Goal: Information Seeking & Learning: Learn about a topic

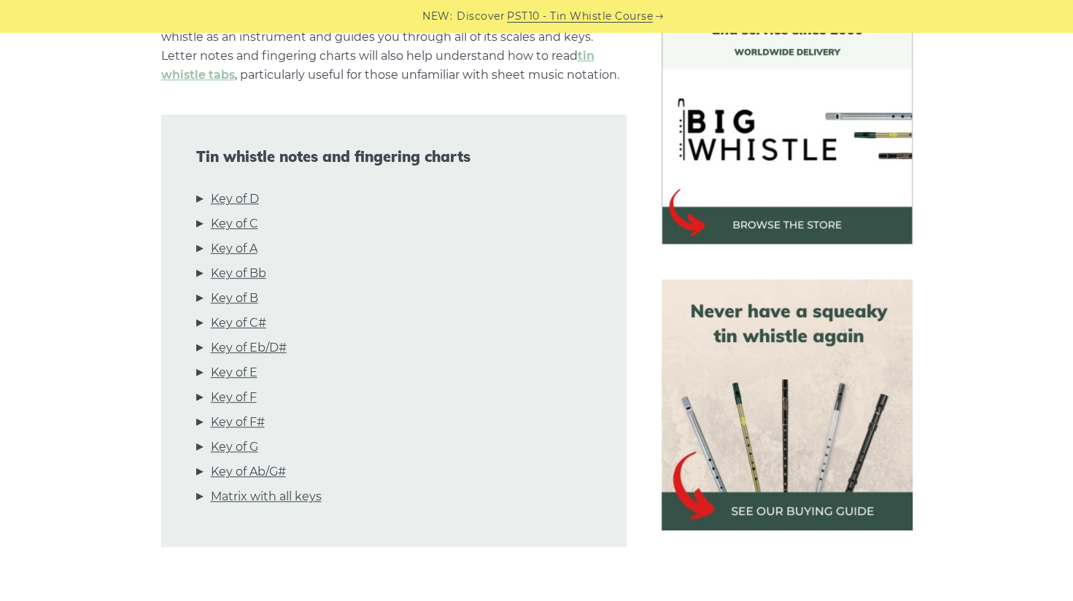
scroll to position [438, 0]
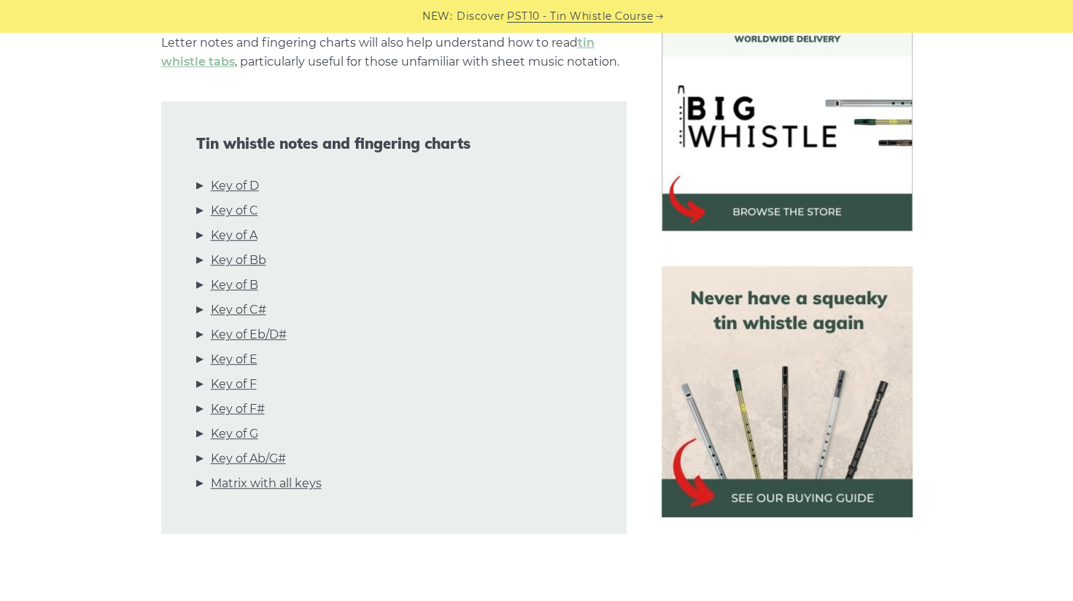
click at [200, 186] on li "Key of D" at bounding box center [393, 189] width 395 height 25
click at [238, 185] on link "Key of D" at bounding box center [235, 186] width 48 height 19
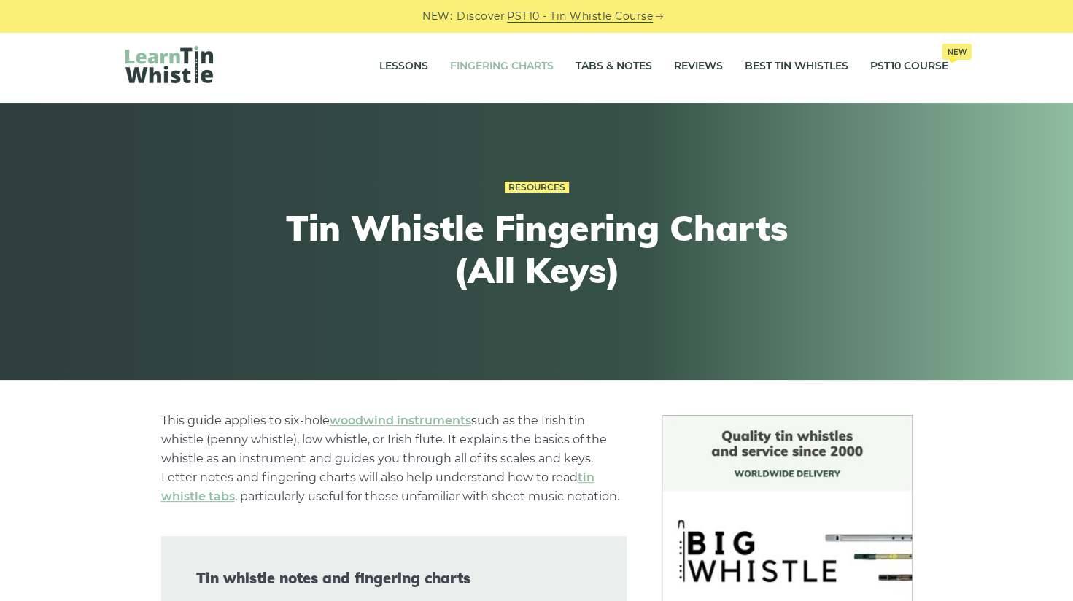
scroll to position [0, 0]
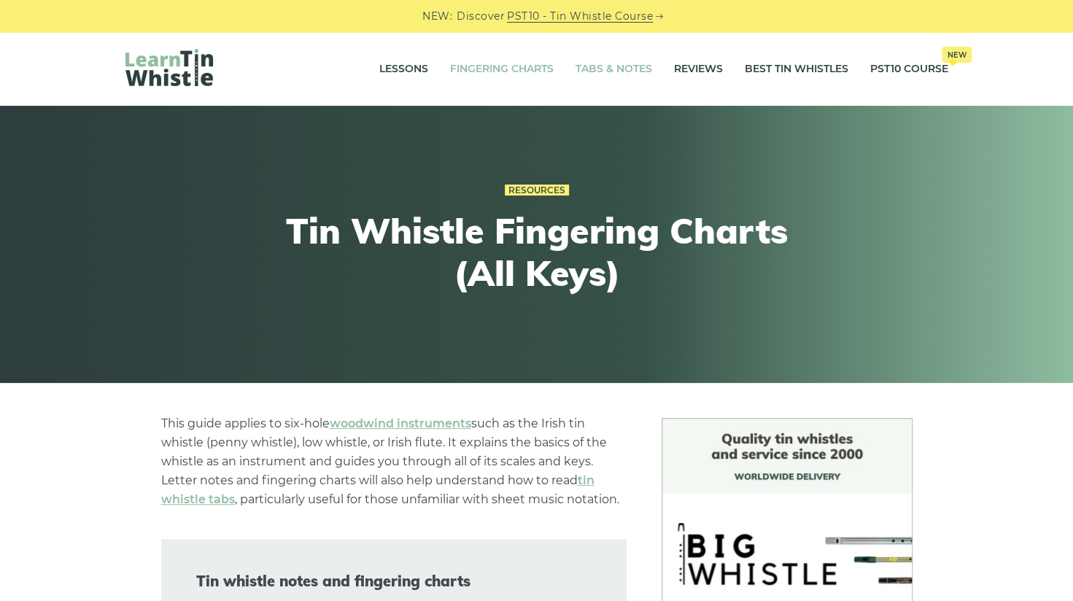
click at [611, 65] on link "Tabs & Notes" at bounding box center [614, 69] width 77 height 36
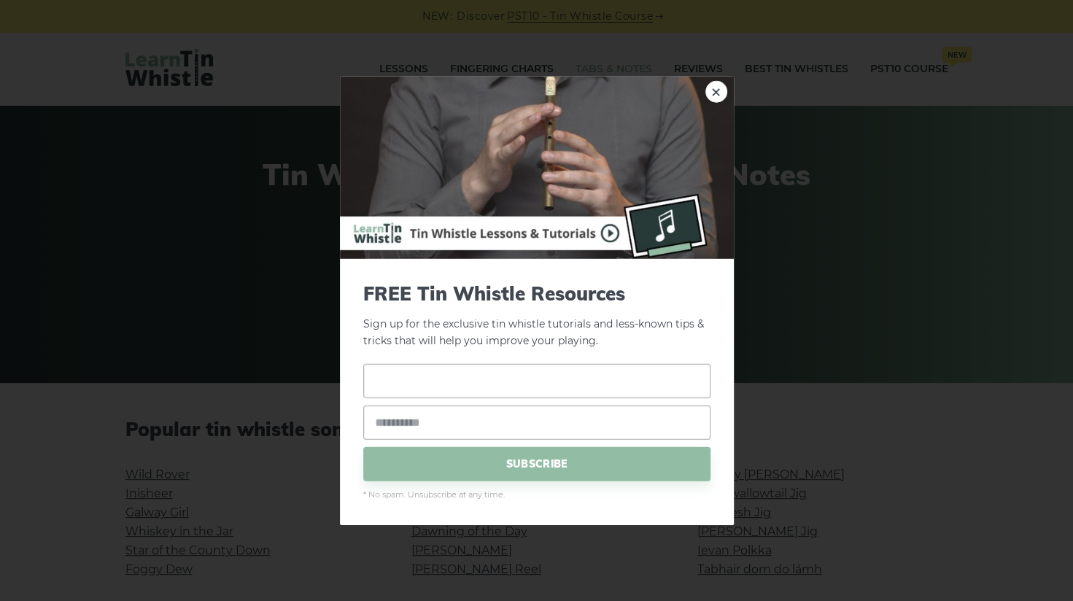
click at [587, 373] on input "text" at bounding box center [536, 380] width 347 height 34
type input "**********"
click at [486, 423] on input "email" at bounding box center [536, 422] width 347 height 34
type input "**********"
click at [519, 457] on span "SUBSCRIBE" at bounding box center [536, 463] width 347 height 34
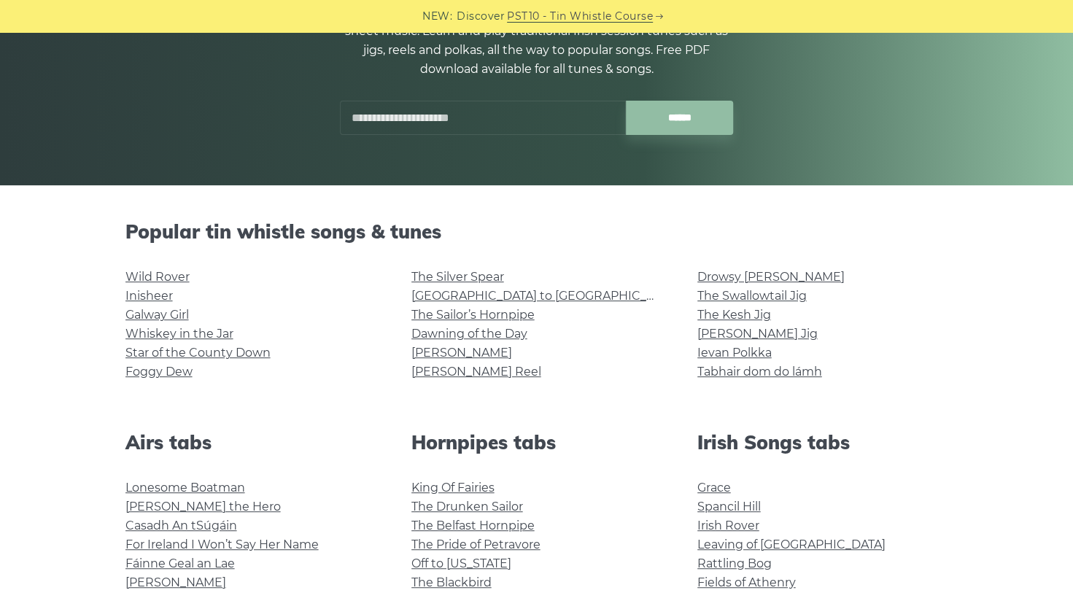
scroll to position [219, 0]
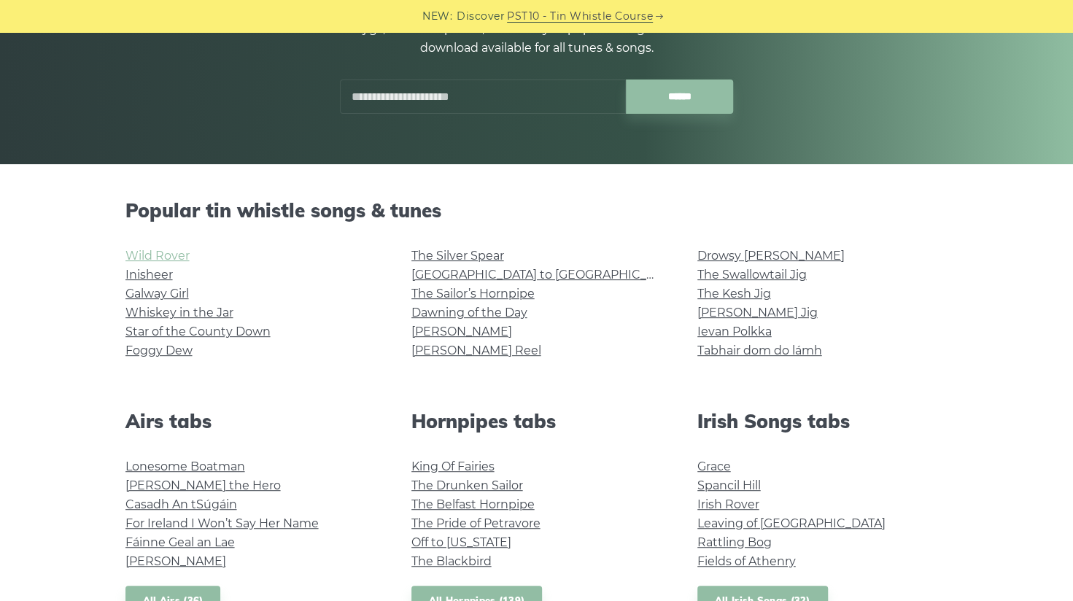
click at [175, 249] on link "Wild Rover" at bounding box center [157, 256] width 64 height 14
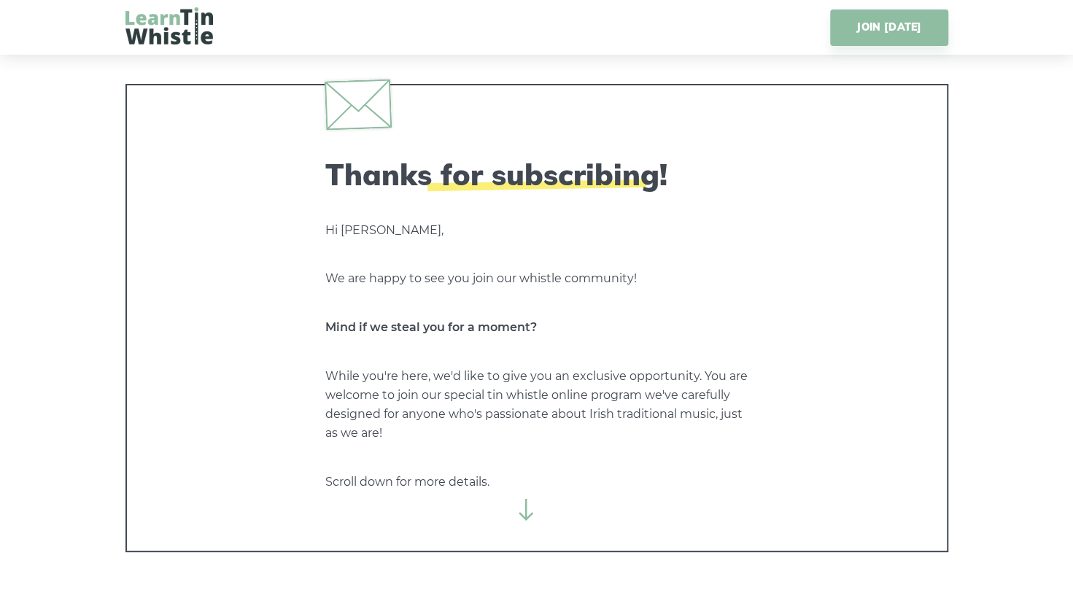
click at [522, 514] on icon at bounding box center [527, 510] width 22 height 22
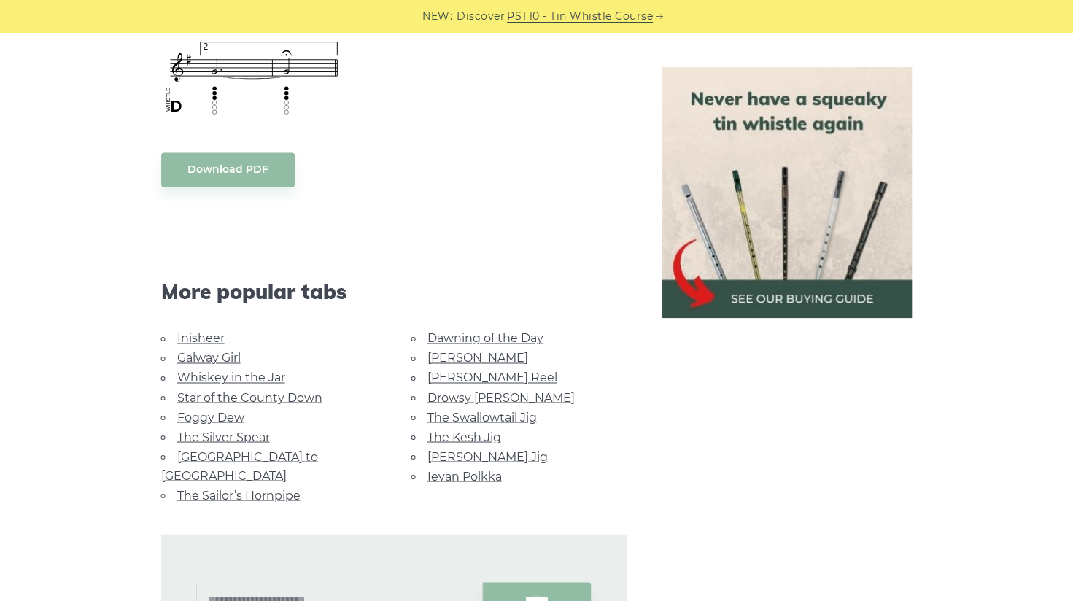
scroll to position [1240, 0]
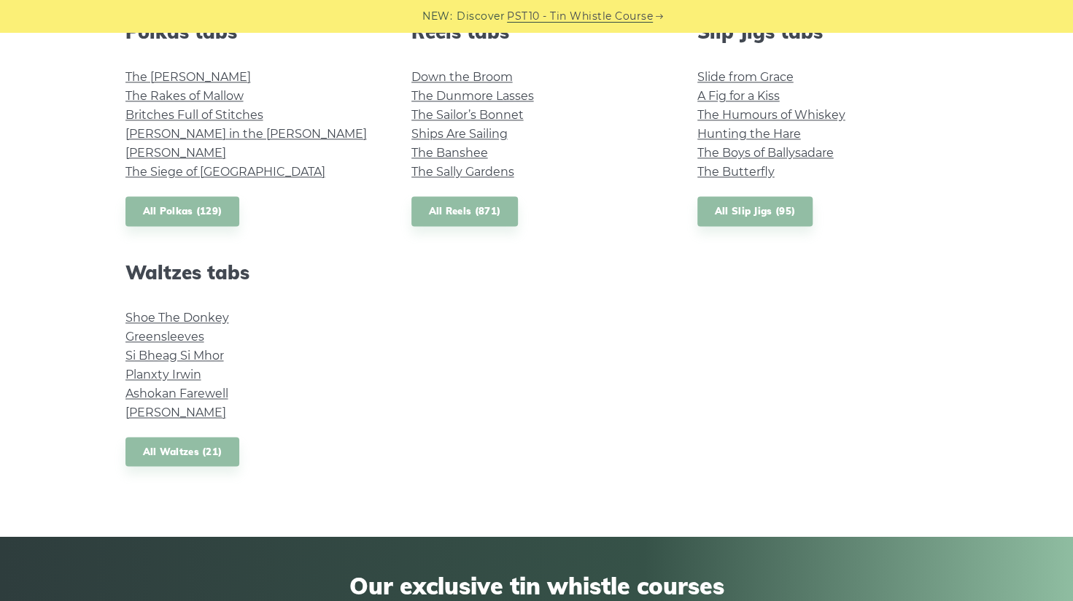
scroll to position [1094, 0]
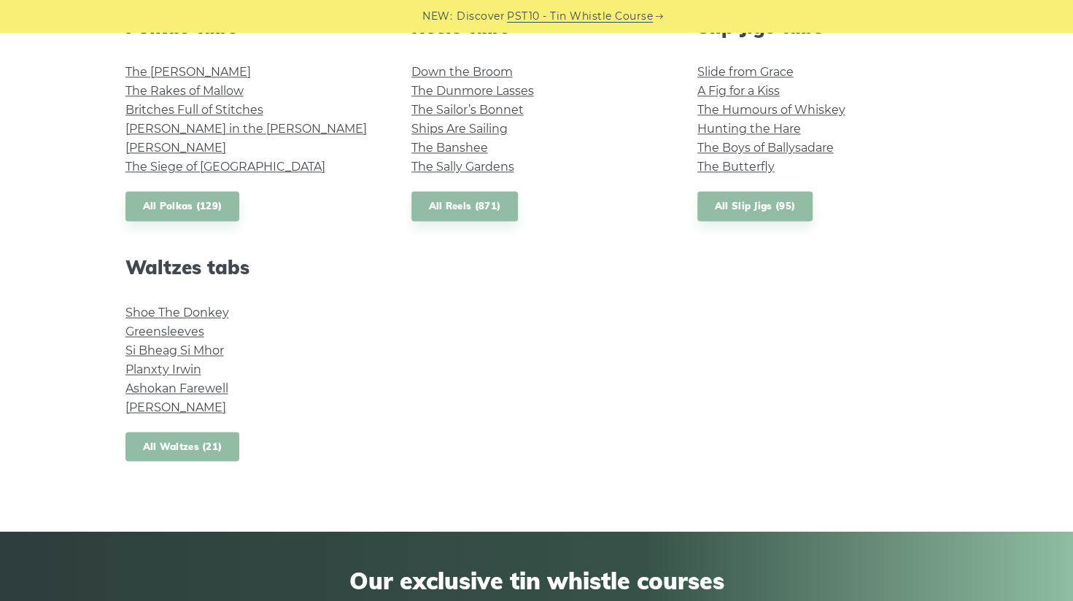
click at [214, 439] on link "All Waltzes (21)" at bounding box center [182, 447] width 115 height 30
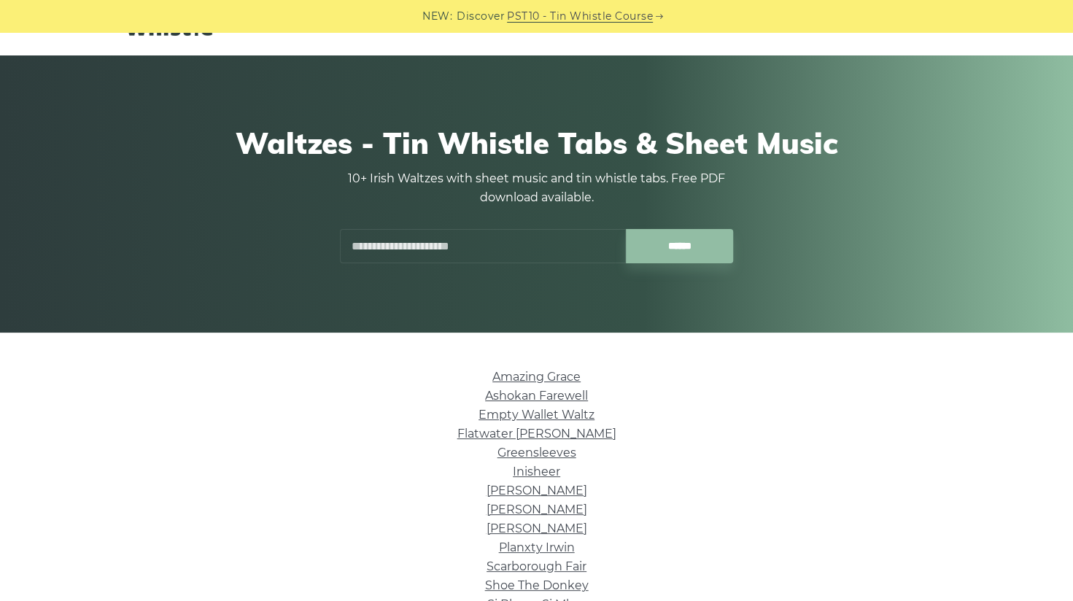
scroll to position [73, 0]
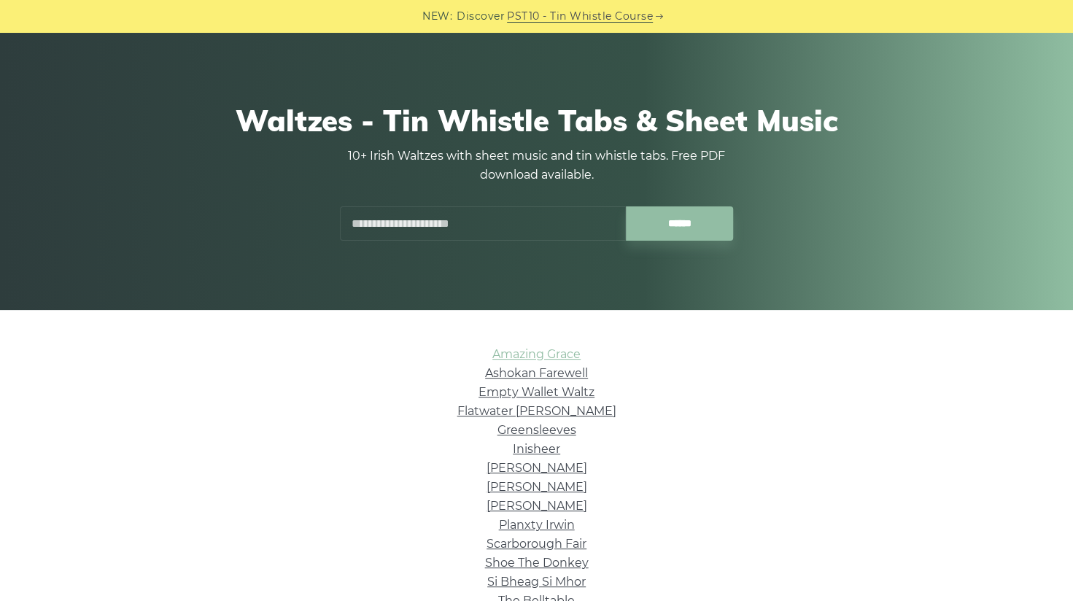
click at [534, 357] on link "Amazing Grace" at bounding box center [536, 354] width 88 height 14
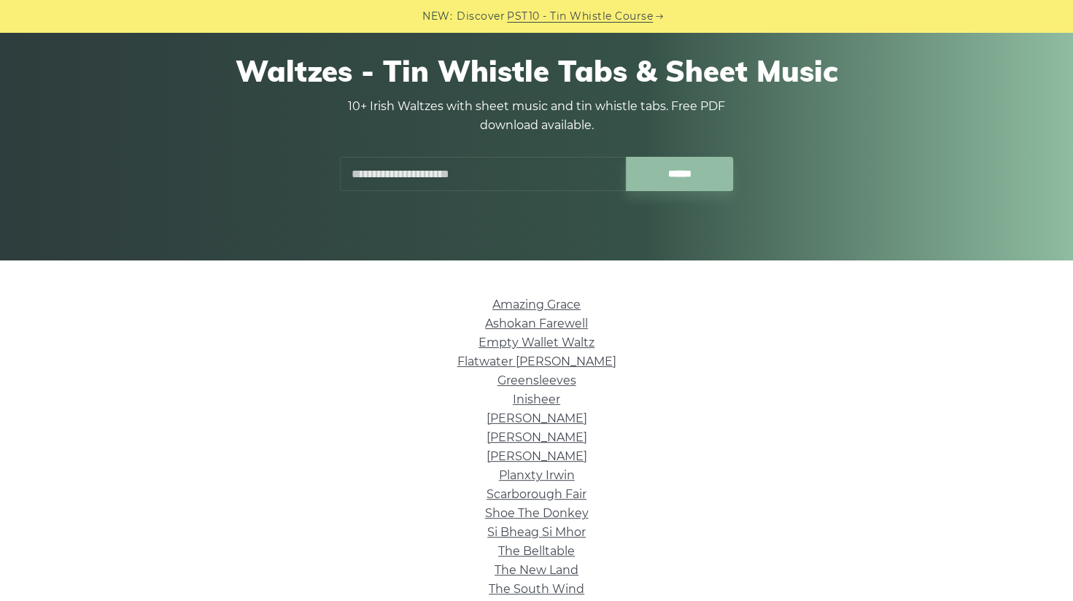
scroll to position [146, 0]
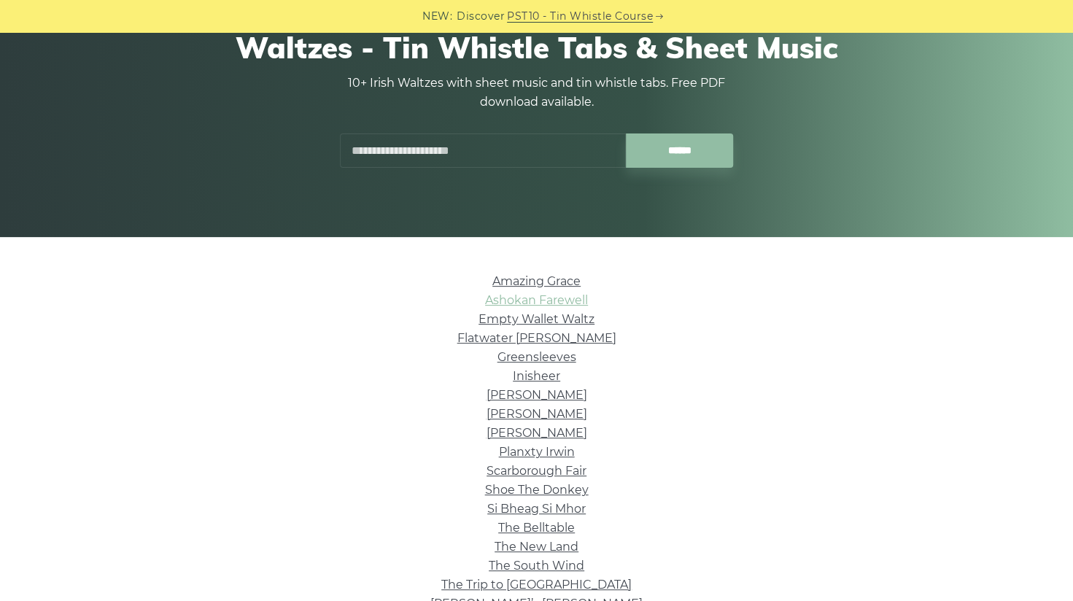
click at [572, 303] on link "Ashokan Farewell" at bounding box center [536, 300] width 103 height 14
click at [532, 320] on link "Empty Wallet Waltz" at bounding box center [537, 319] width 116 height 14
click at [538, 336] on link "Flatwater Fran" at bounding box center [536, 338] width 159 height 14
click at [556, 355] on link "Greensleeves" at bounding box center [536, 357] width 79 height 14
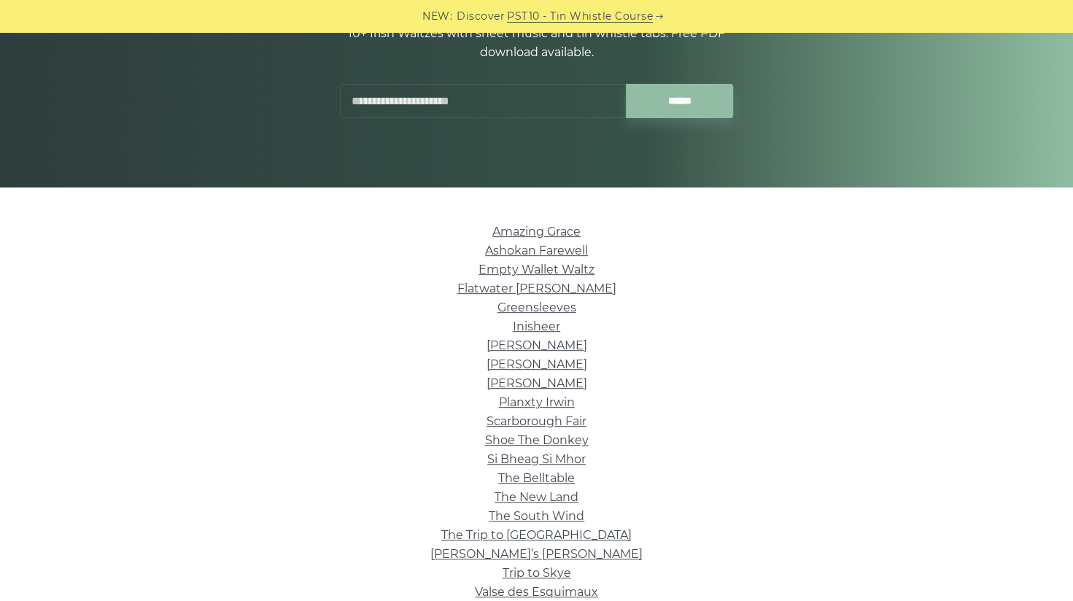
scroll to position [219, 0]
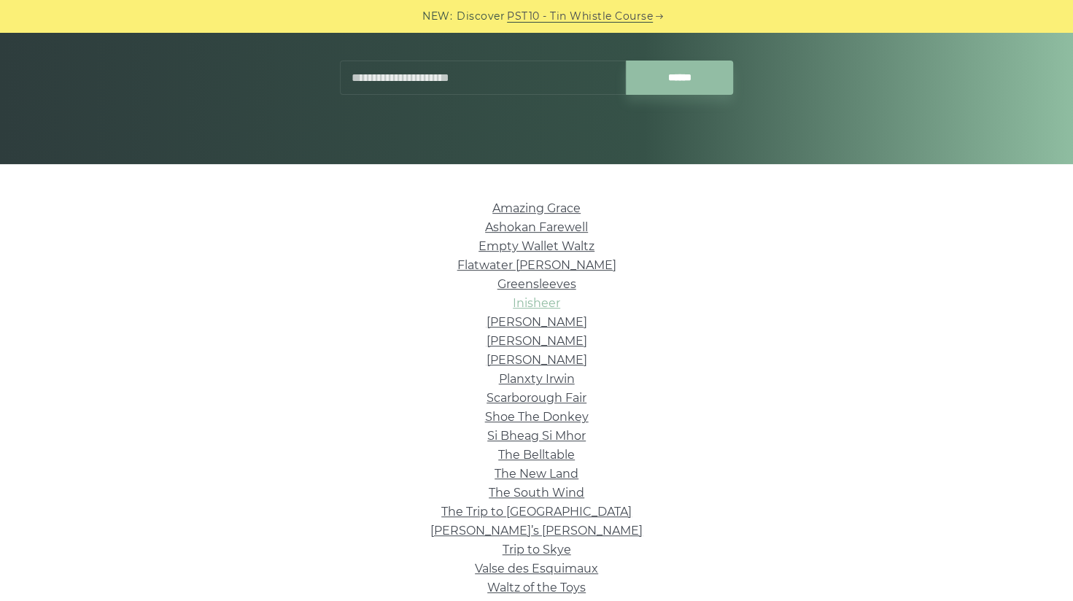
click at [531, 300] on link "Inisheer" at bounding box center [536, 303] width 47 height 14
click at [544, 319] on link "Margaret’s Waltz" at bounding box center [537, 322] width 101 height 14
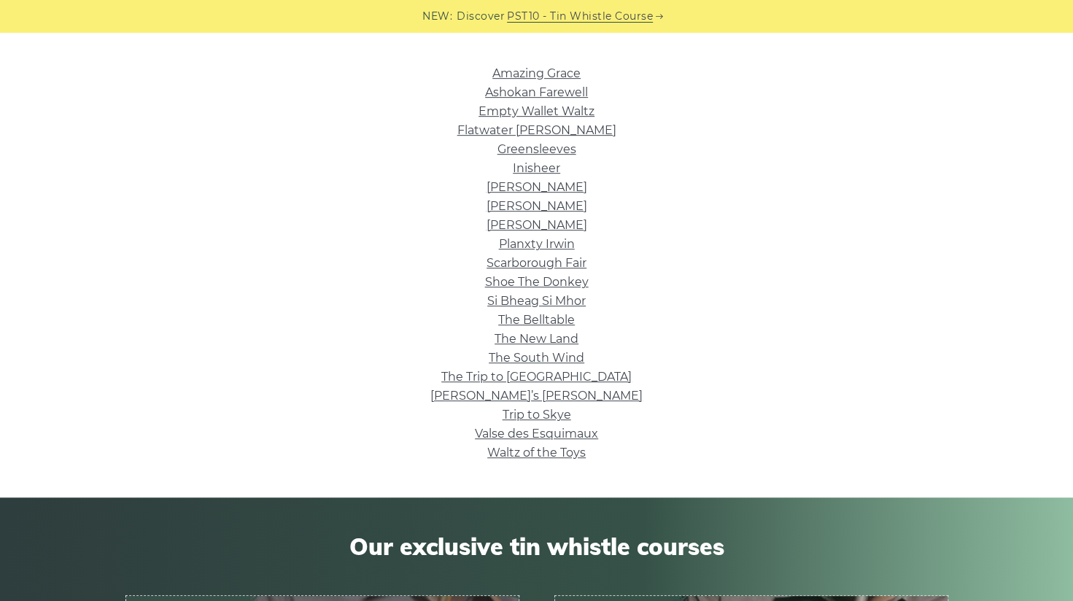
scroll to position [365, 0]
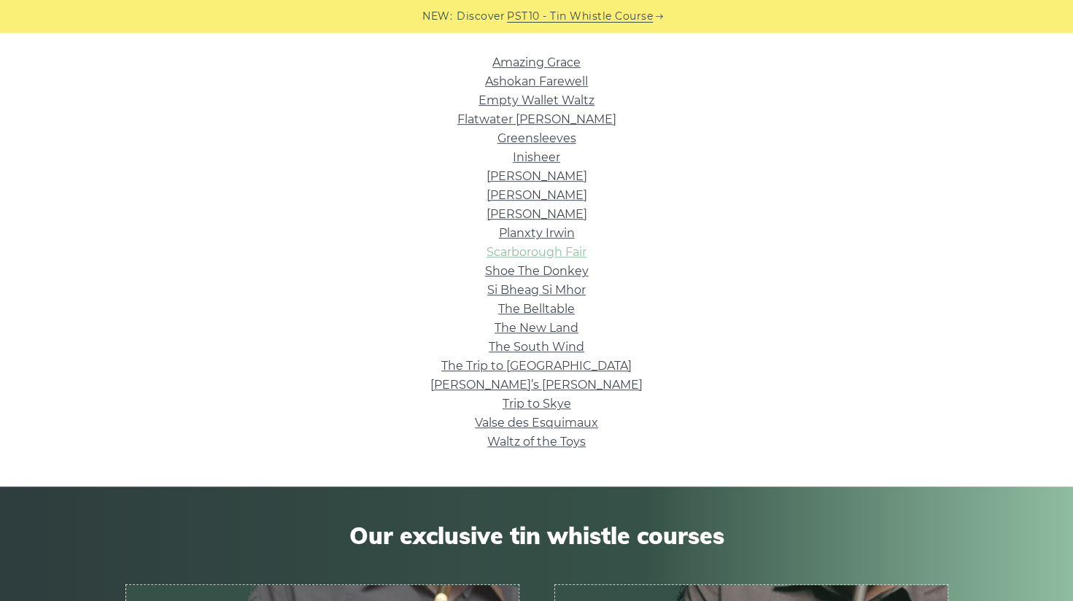
click at [538, 247] on link "Scarborough Fair" at bounding box center [537, 252] width 100 height 14
click at [528, 330] on link "The New Land" at bounding box center [537, 328] width 84 height 14
click at [553, 399] on link "Trip to Skye" at bounding box center [537, 404] width 69 height 14
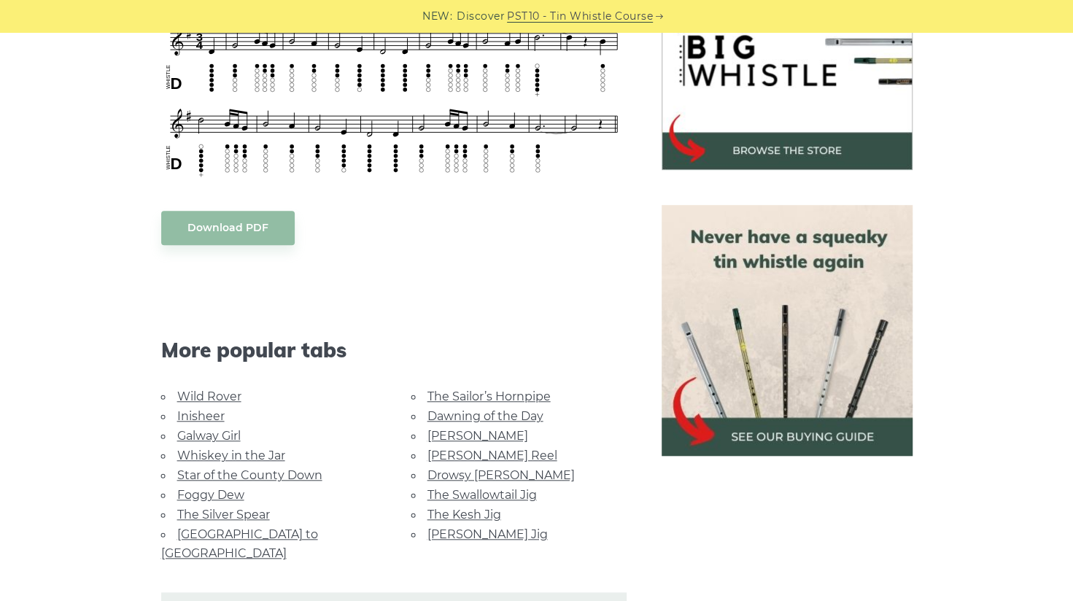
scroll to position [584, 0]
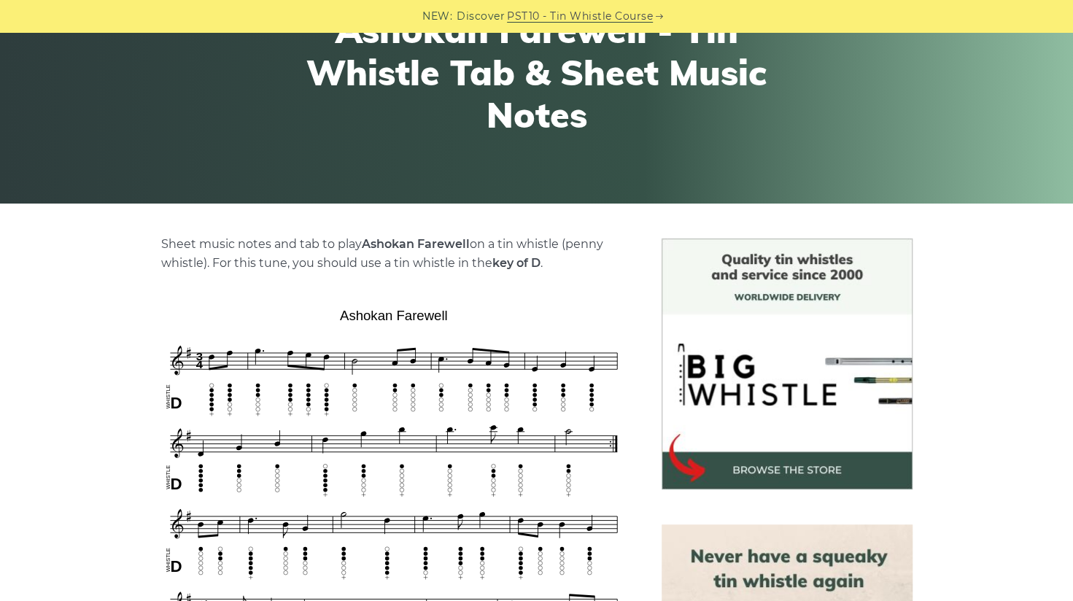
scroll to position [365, 0]
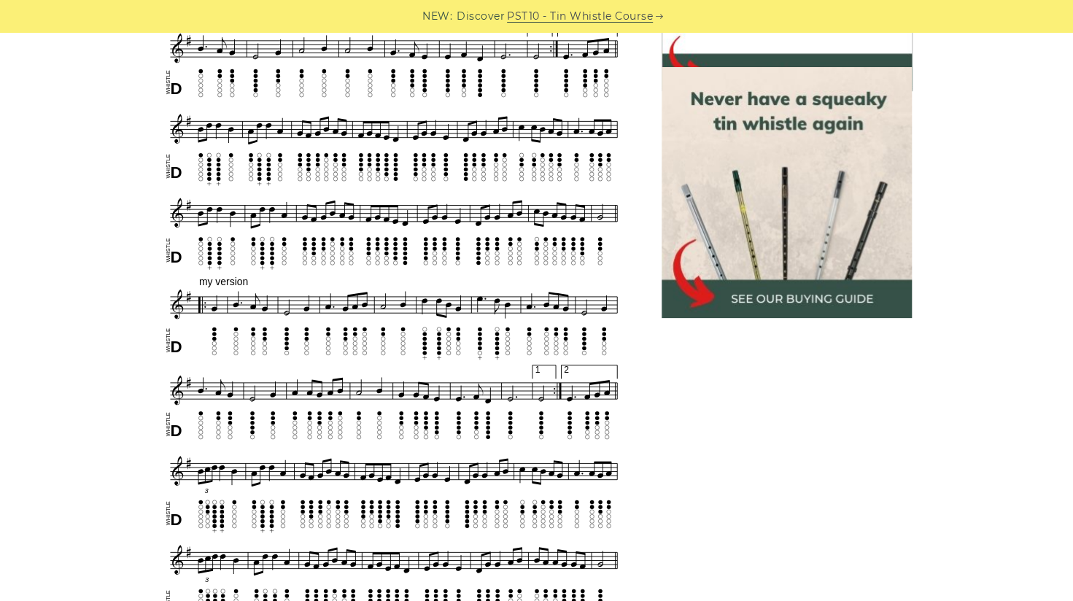
scroll to position [656, 0]
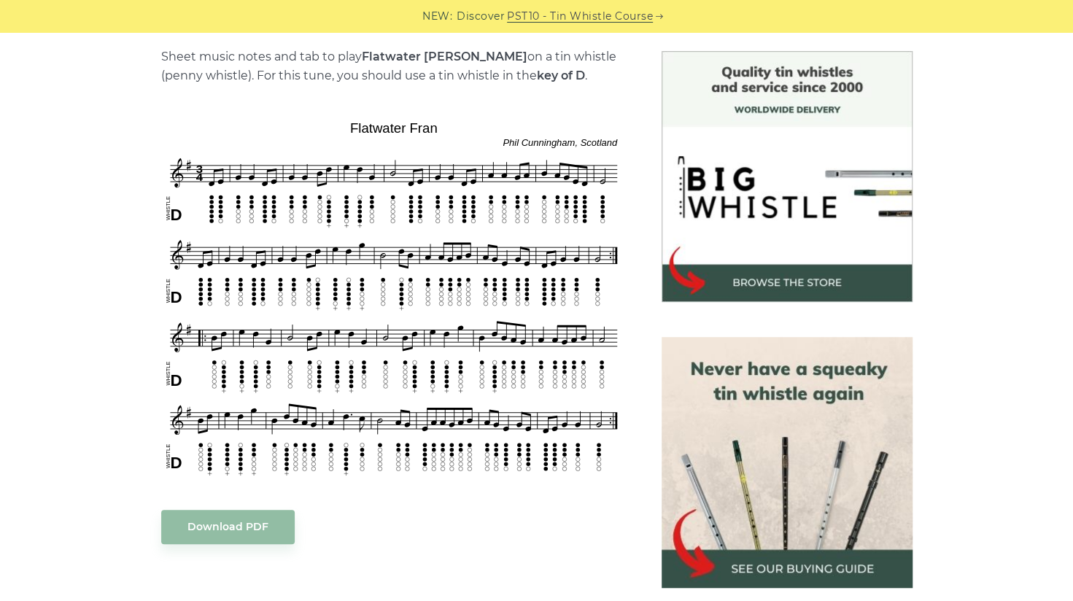
scroll to position [438, 0]
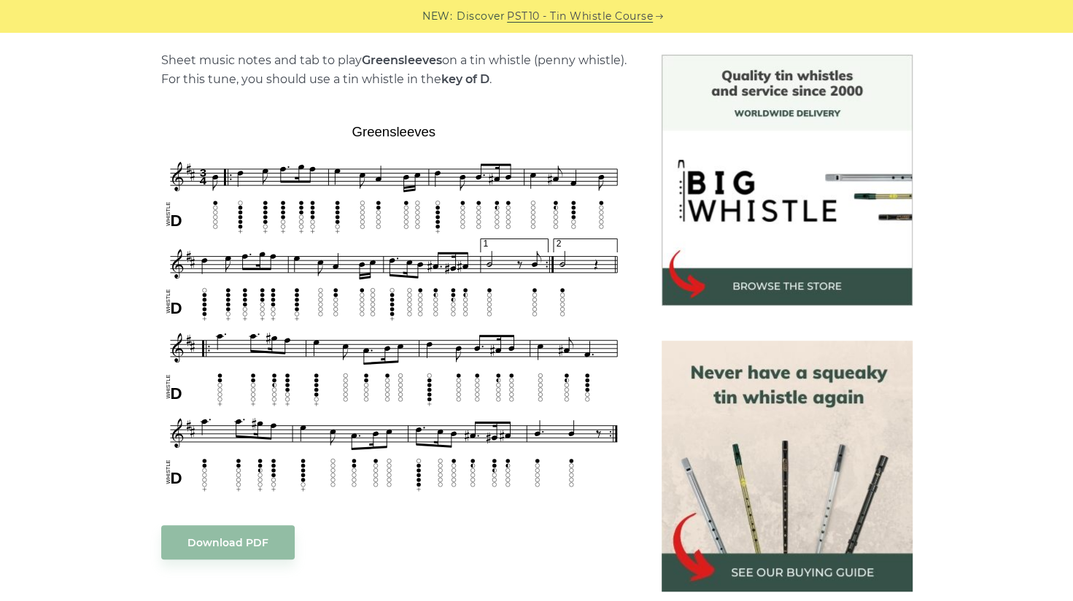
scroll to position [365, 0]
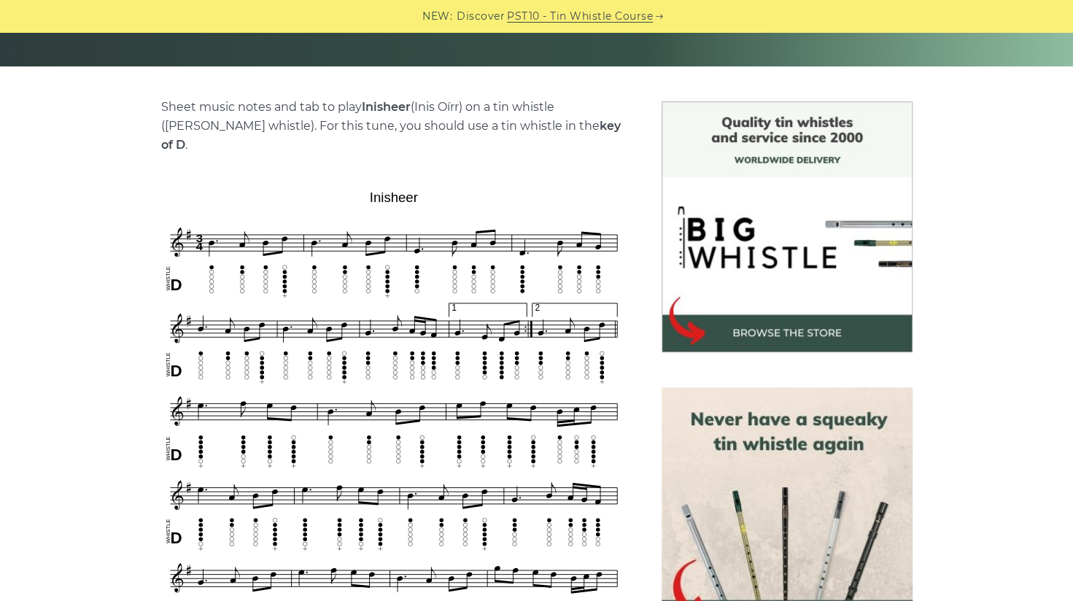
scroll to position [292, 0]
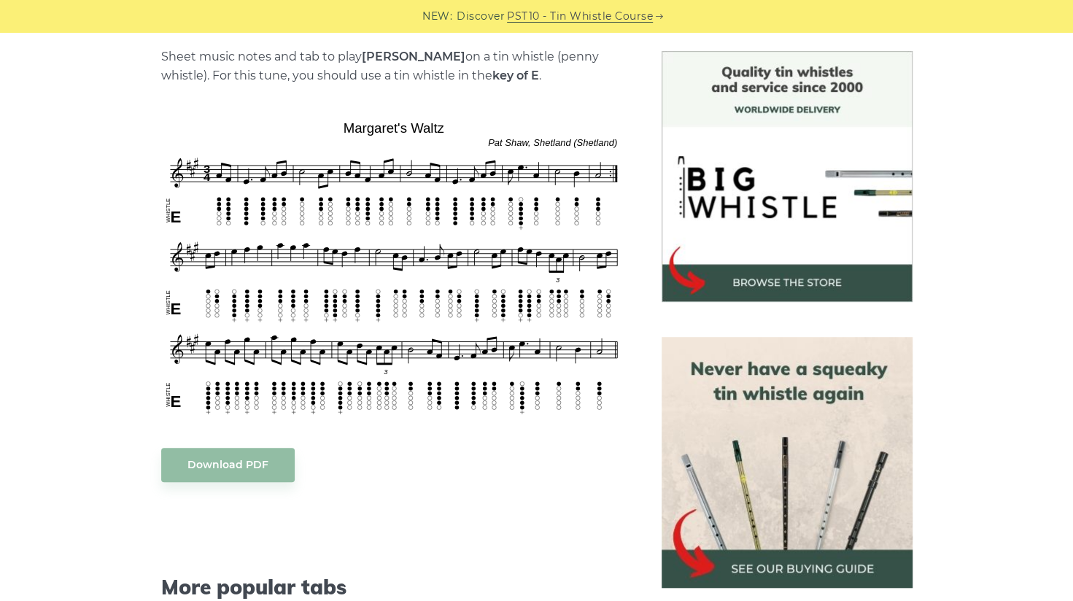
scroll to position [365, 0]
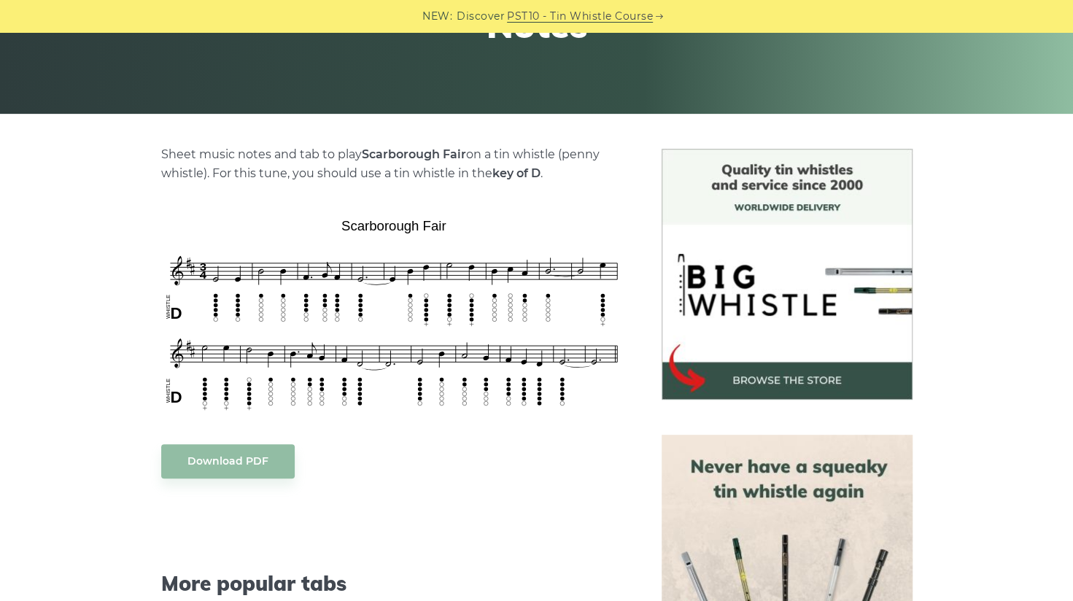
scroll to position [292, 0]
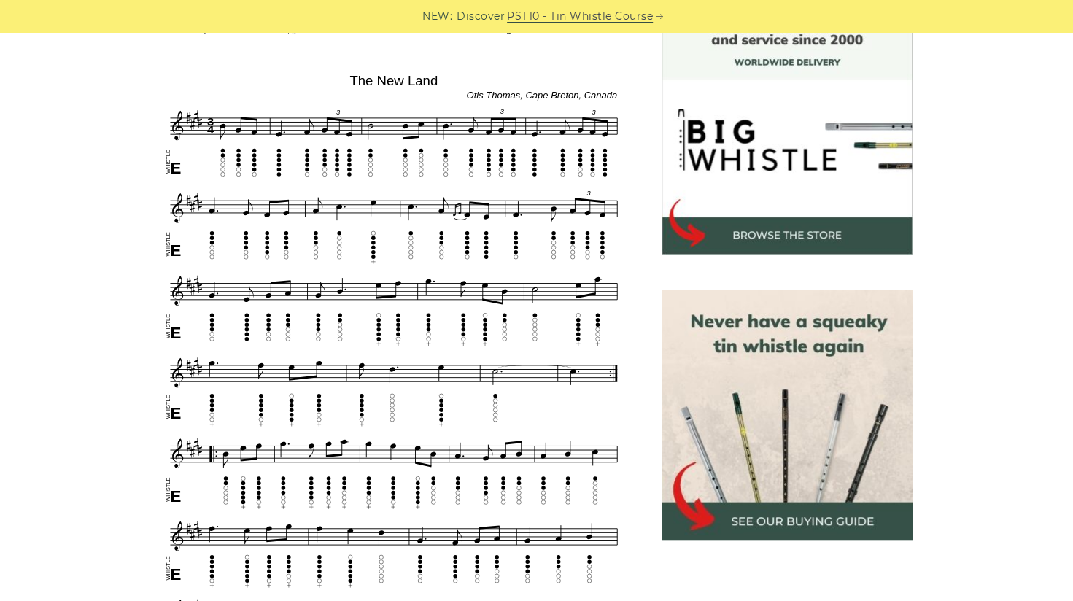
scroll to position [438, 0]
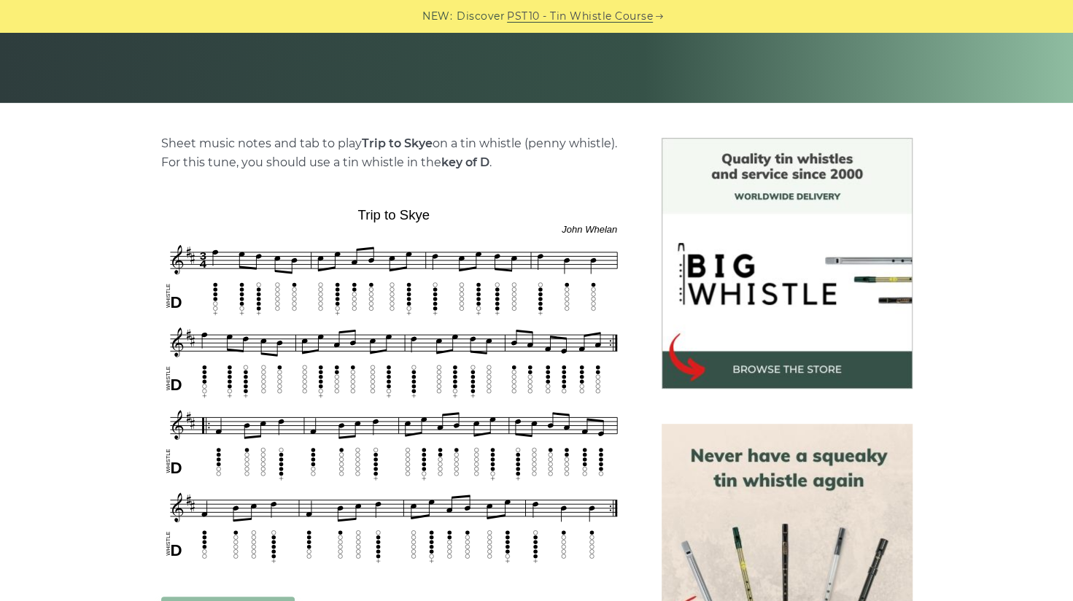
scroll to position [365, 0]
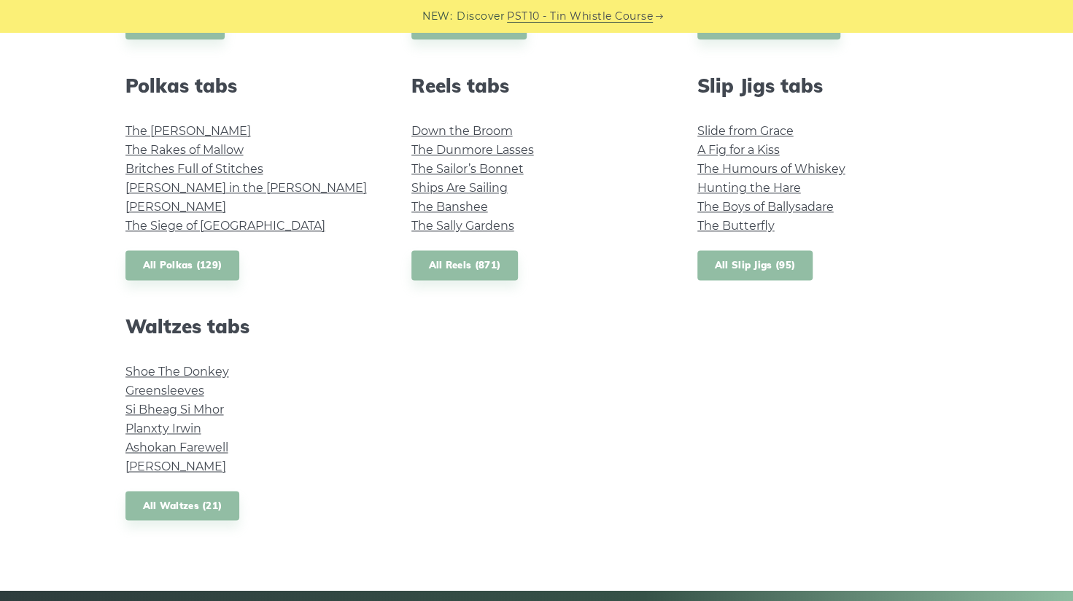
scroll to position [1021, 0]
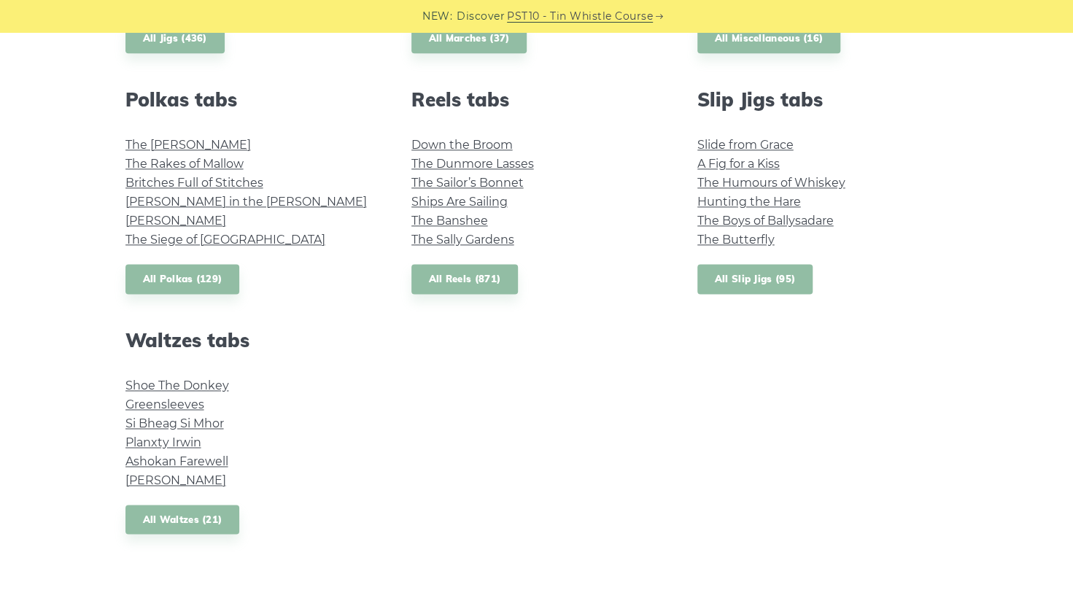
click at [738, 287] on link "All Slip Jigs (95)" at bounding box center [754, 279] width 115 height 30
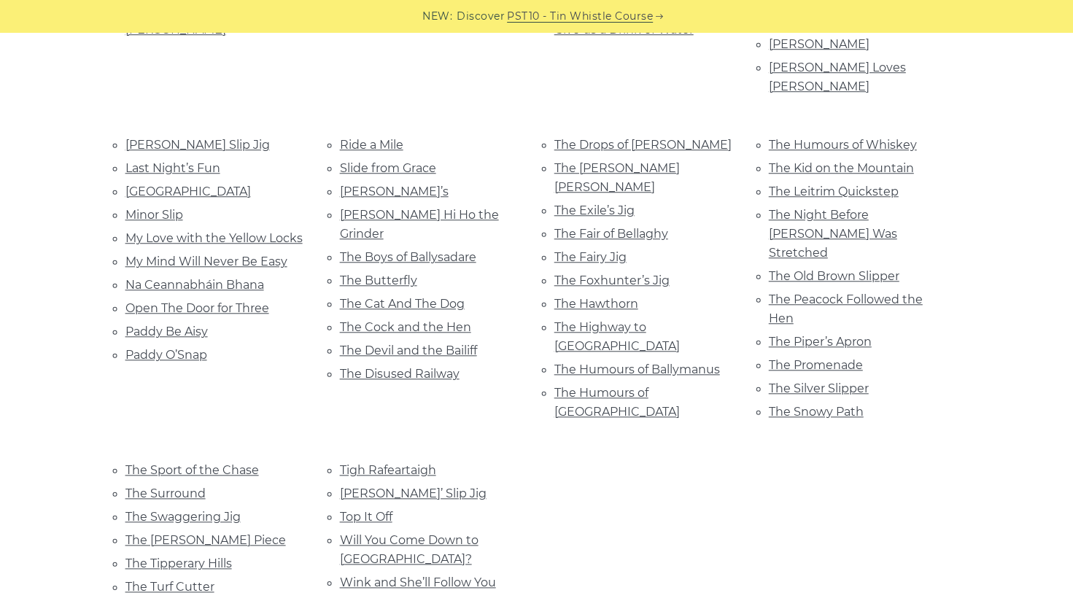
scroll to position [584, 0]
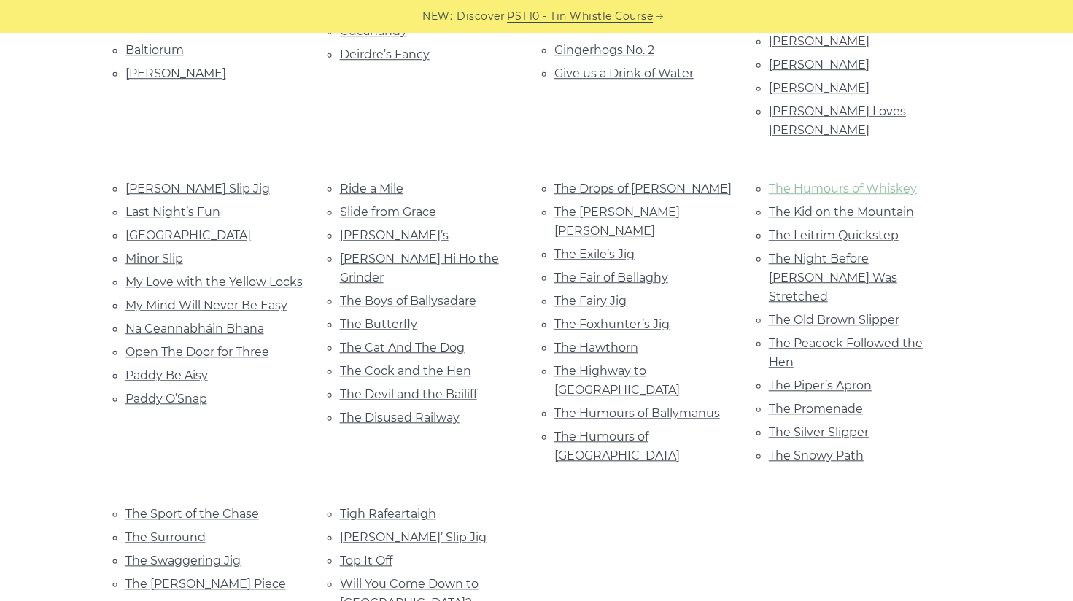
click at [816, 182] on link "The Humours of Whiskey" at bounding box center [843, 189] width 148 height 14
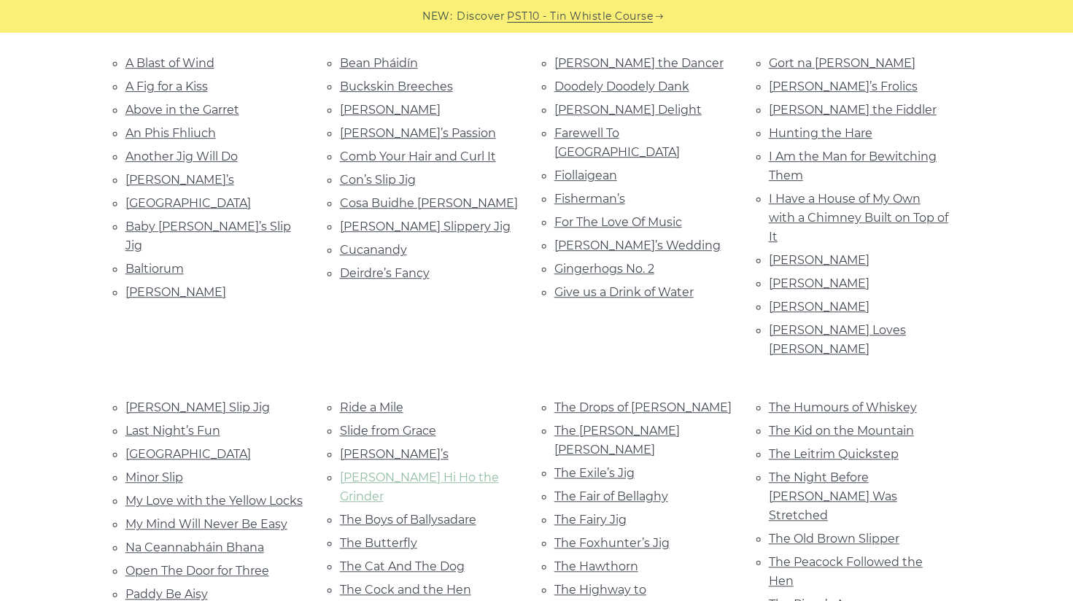
scroll to position [219, 0]
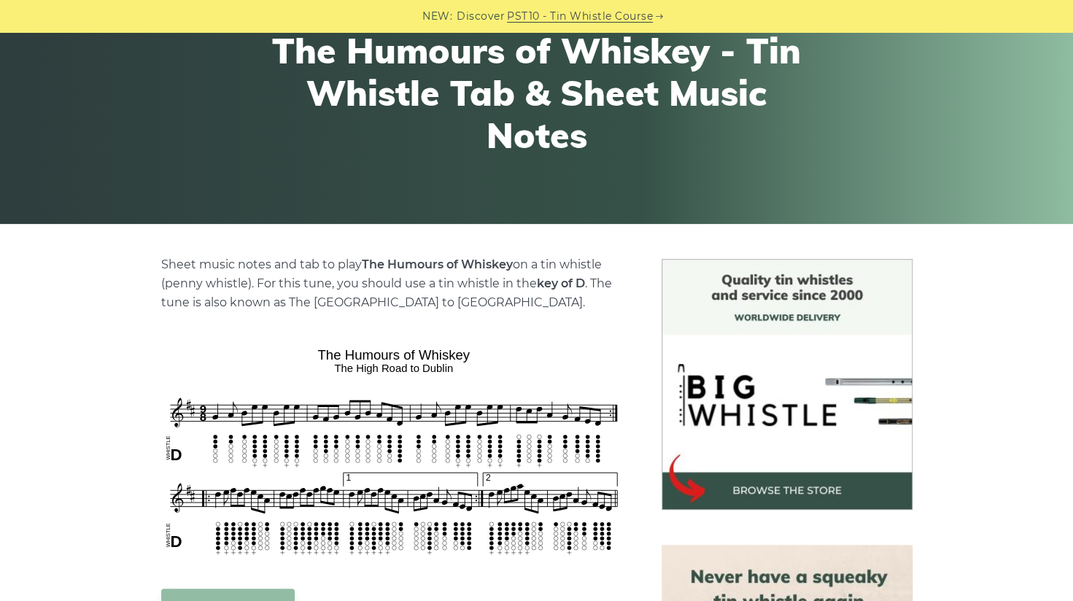
scroll to position [292, 0]
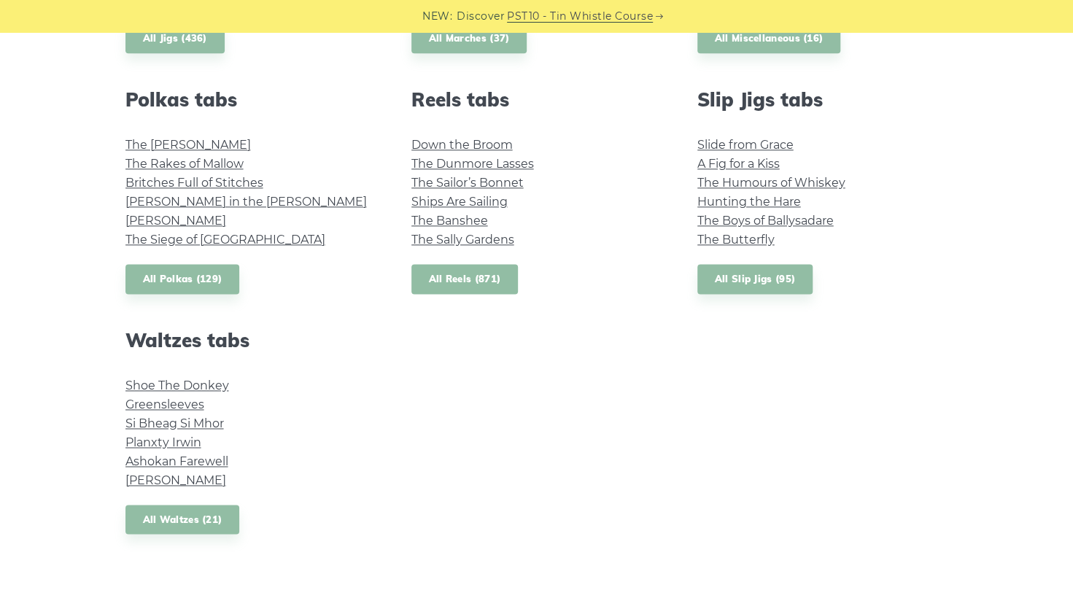
click at [493, 273] on link "All Reels (871)" at bounding box center [464, 279] width 107 height 30
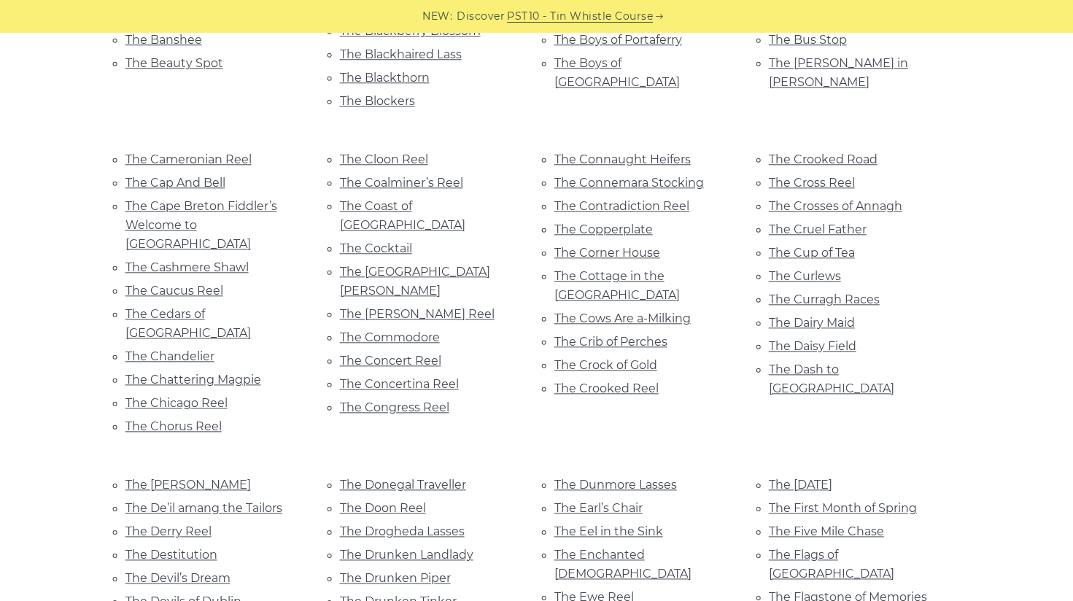
scroll to position [4012, 0]
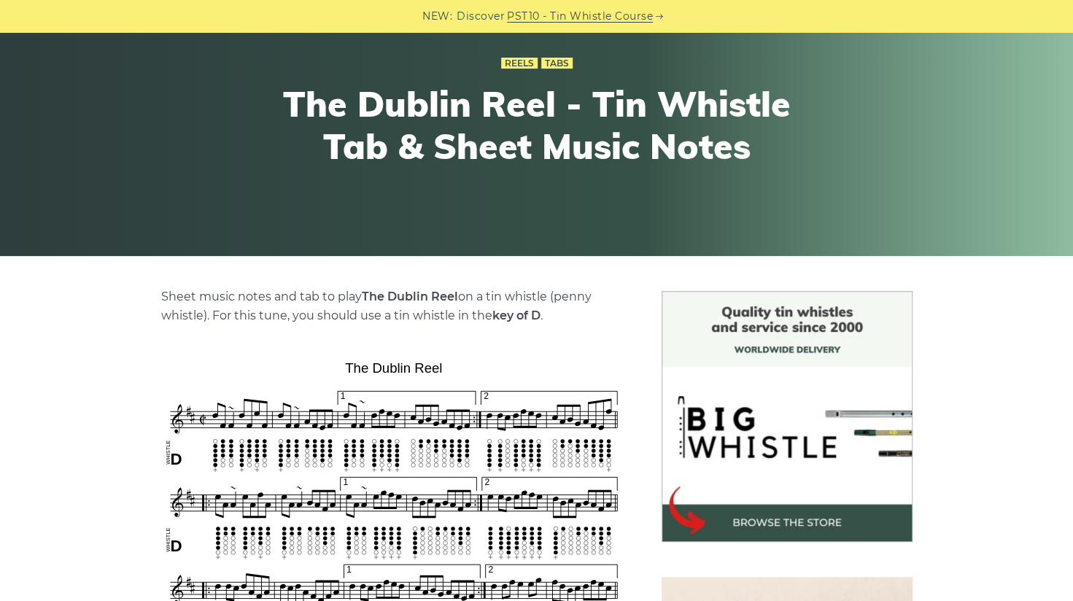
scroll to position [219, 0]
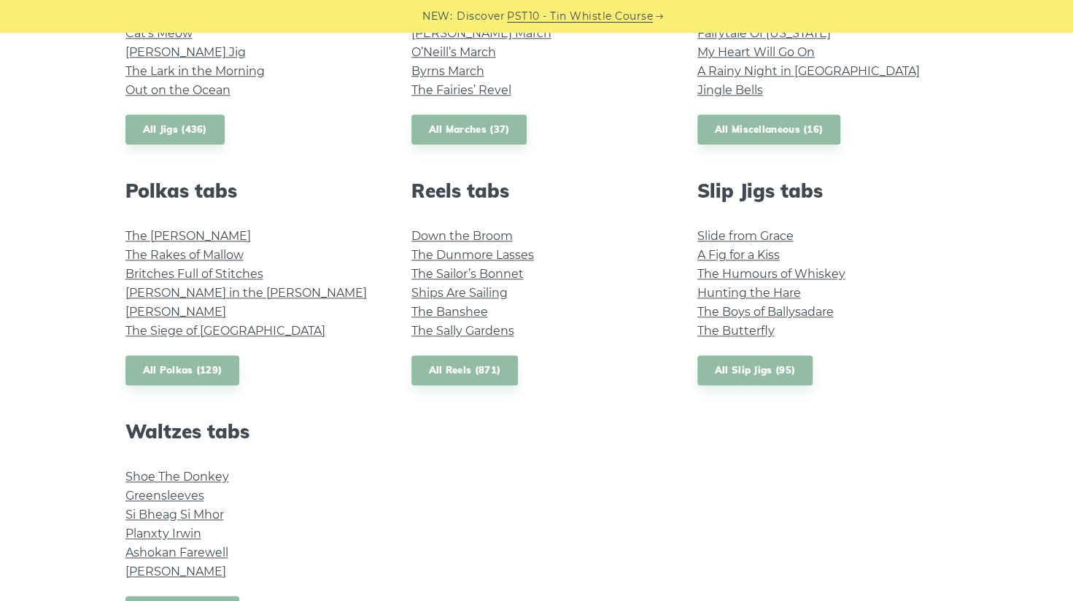
scroll to position [802, 0]
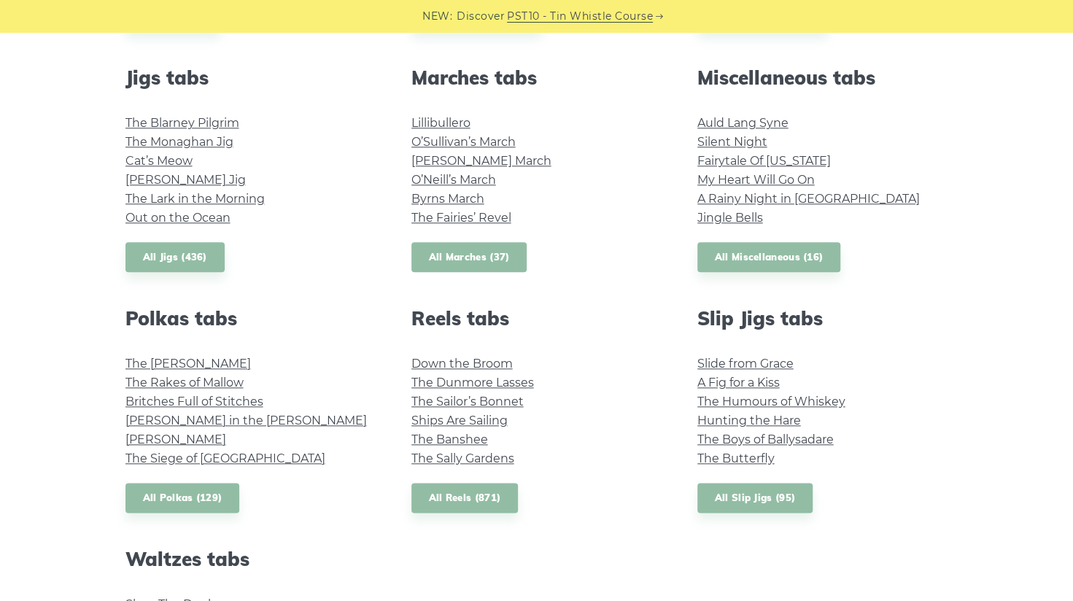
click at [446, 261] on link "All Marches (37)" at bounding box center [469, 257] width 116 height 30
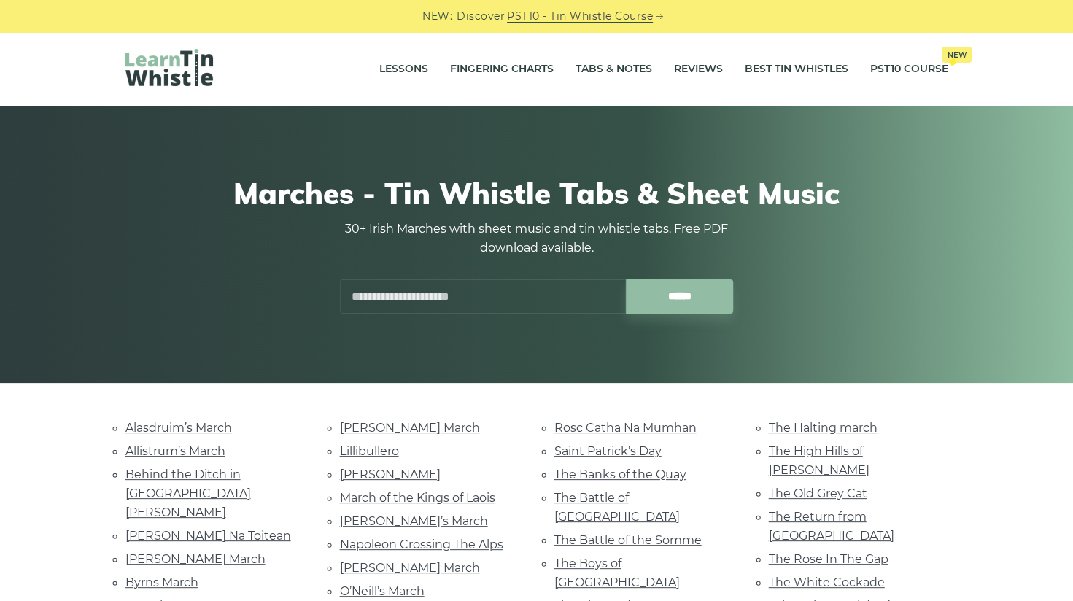
scroll to position [219, 0]
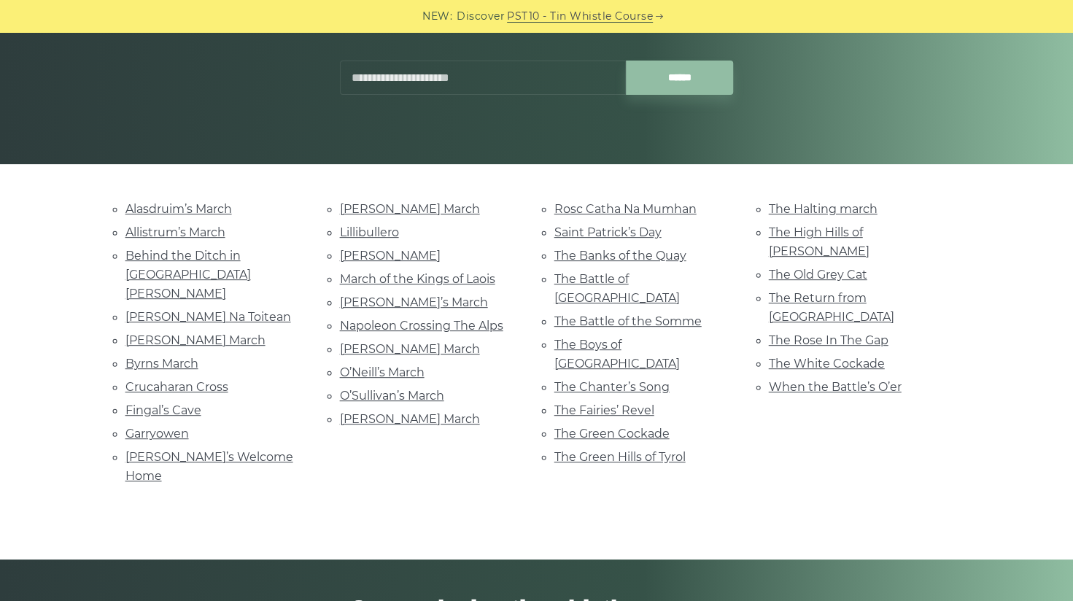
click at [377, 76] on input "text" at bounding box center [483, 78] width 286 height 34
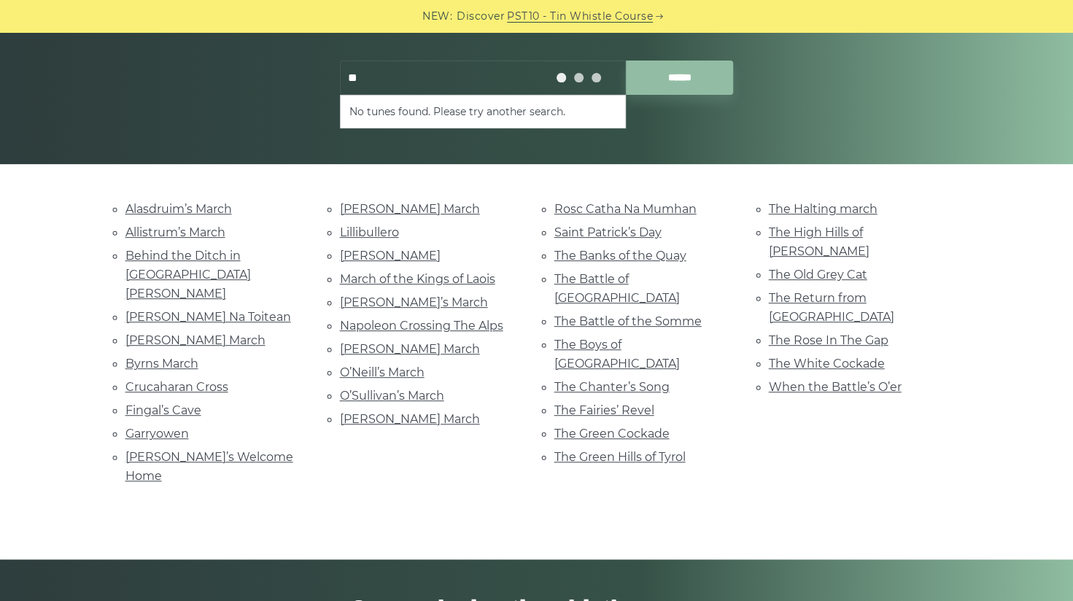
type input "*"
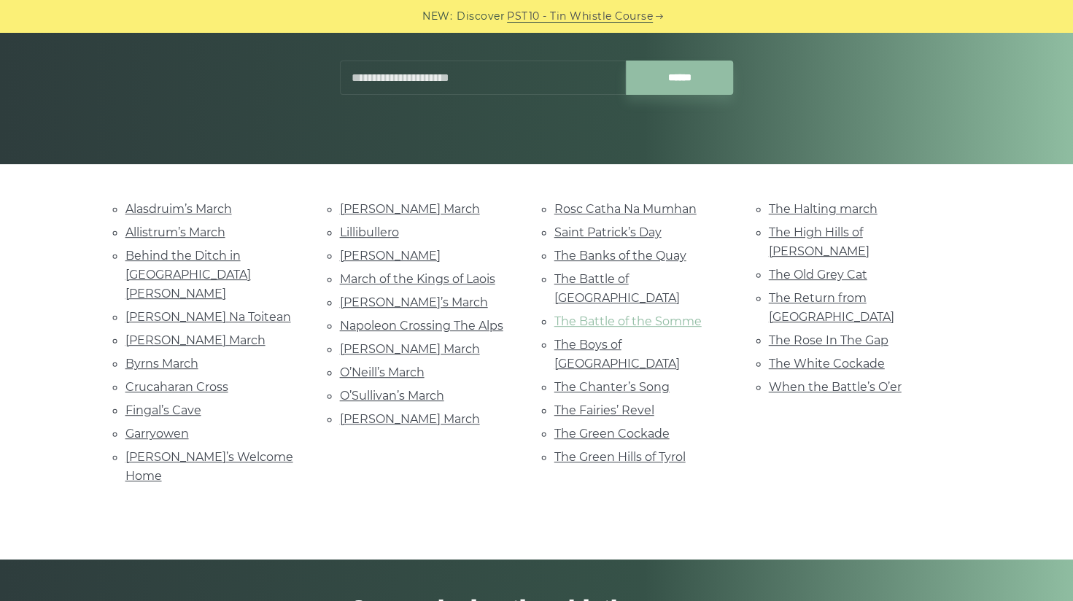
click at [677, 314] on link "The Battle of the Somme" at bounding box center [627, 321] width 147 height 14
click at [185, 212] on link "Alasdruim’s March" at bounding box center [178, 209] width 106 height 14
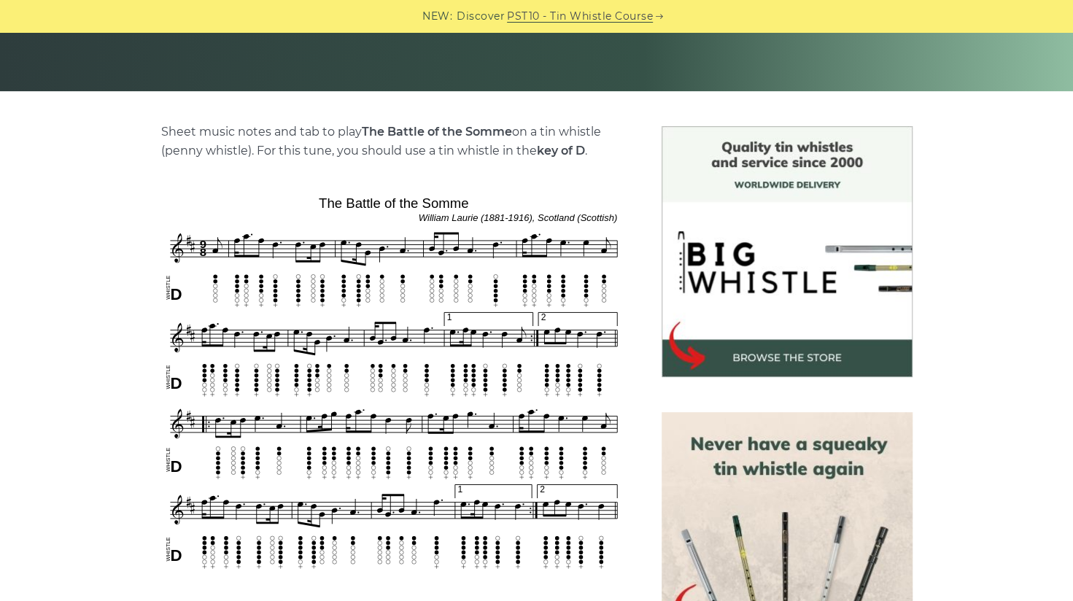
scroll to position [365, 0]
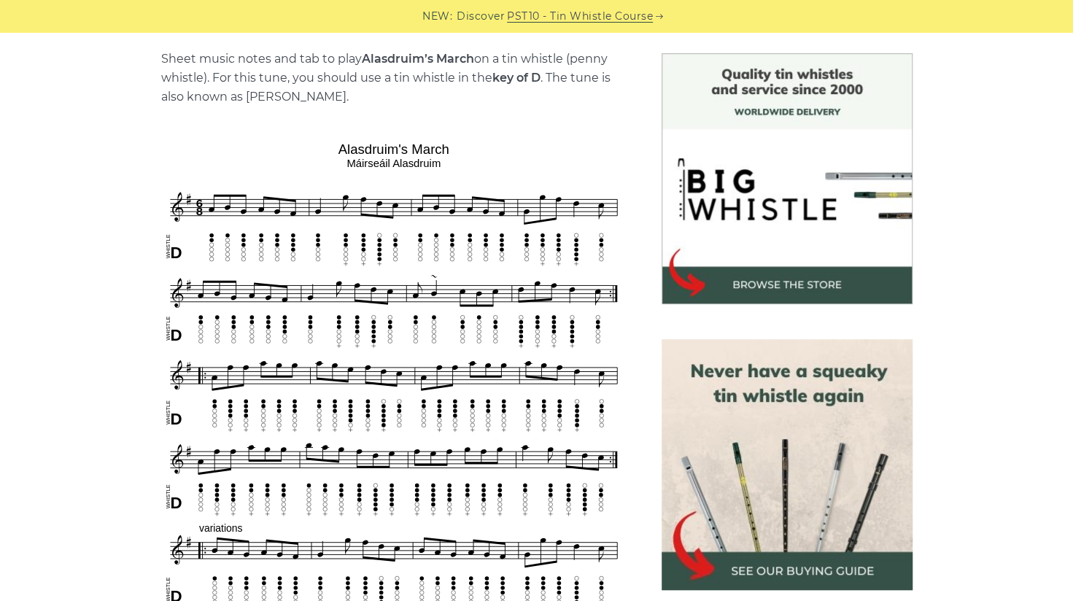
scroll to position [292, 0]
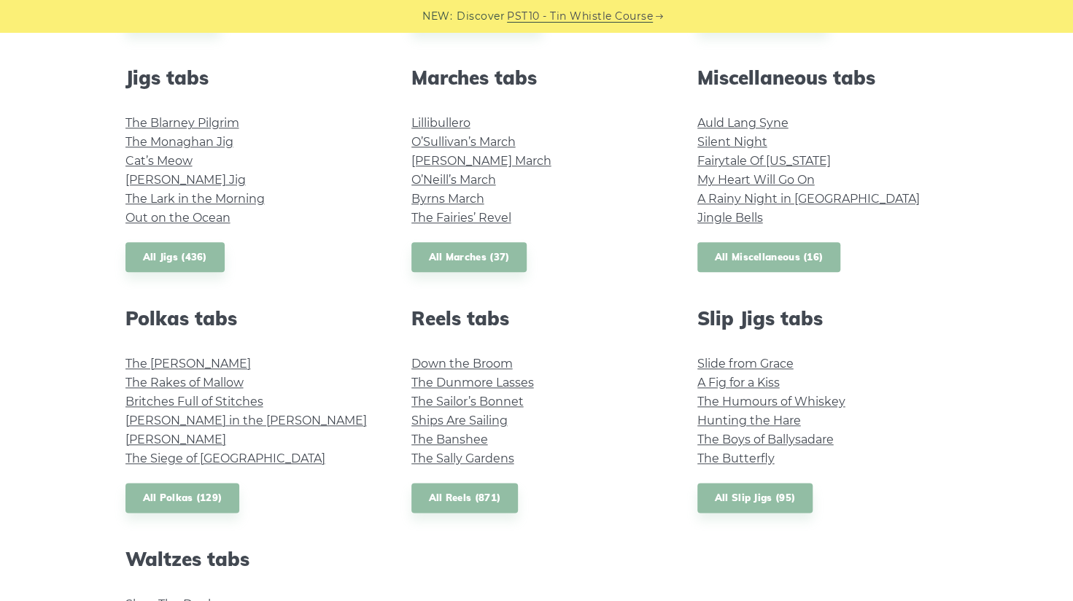
click at [760, 255] on link "All Miscellaneous (16)" at bounding box center [769, 257] width 144 height 30
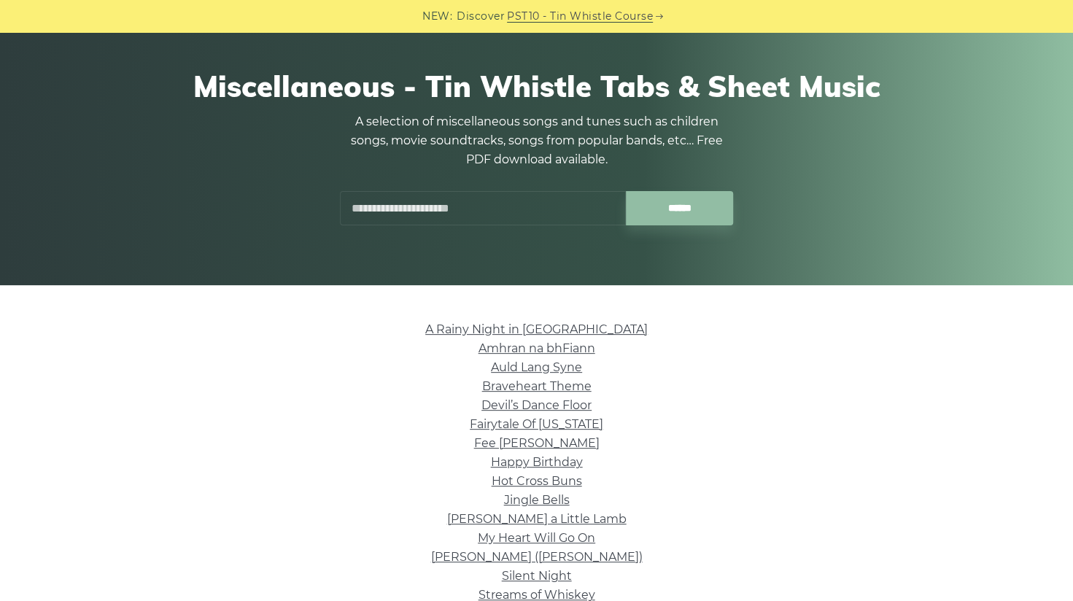
scroll to position [146, 0]
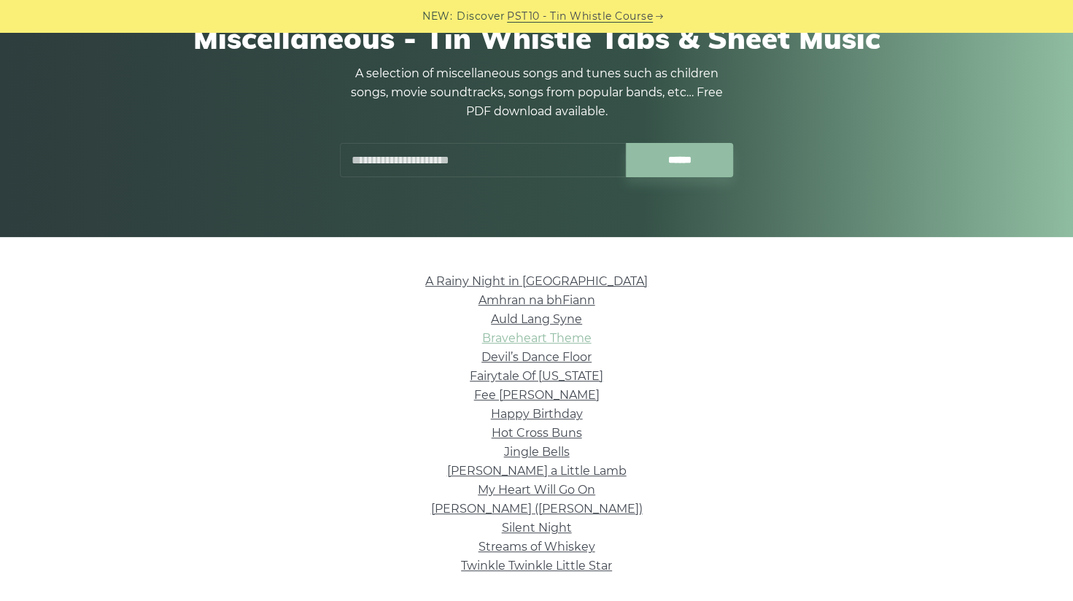
click at [578, 343] on link "Braveheart Theme" at bounding box center [536, 338] width 109 height 14
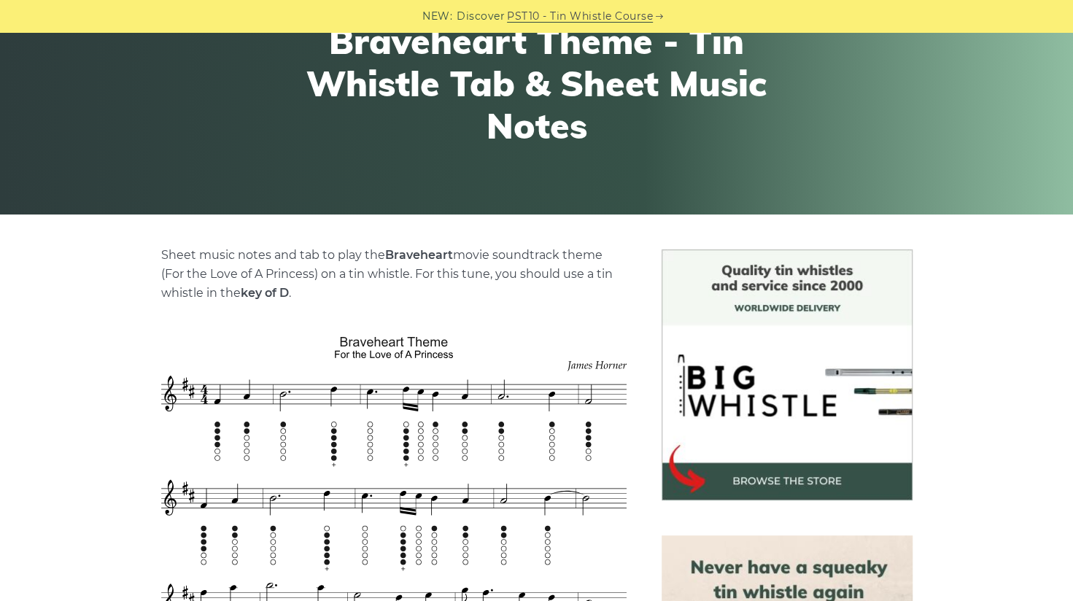
scroll to position [73, 0]
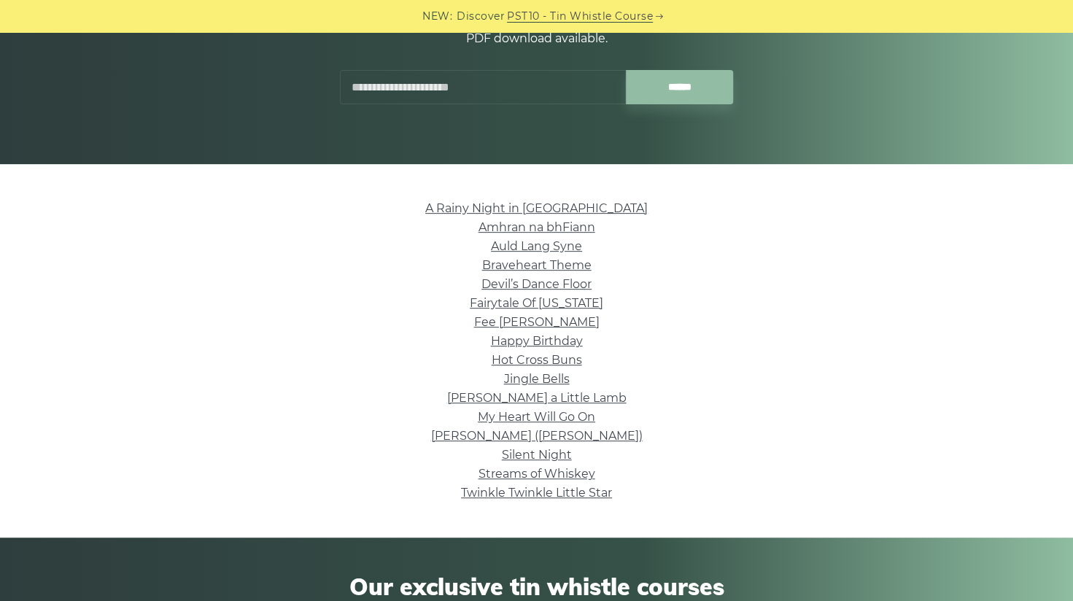
scroll to position [292, 0]
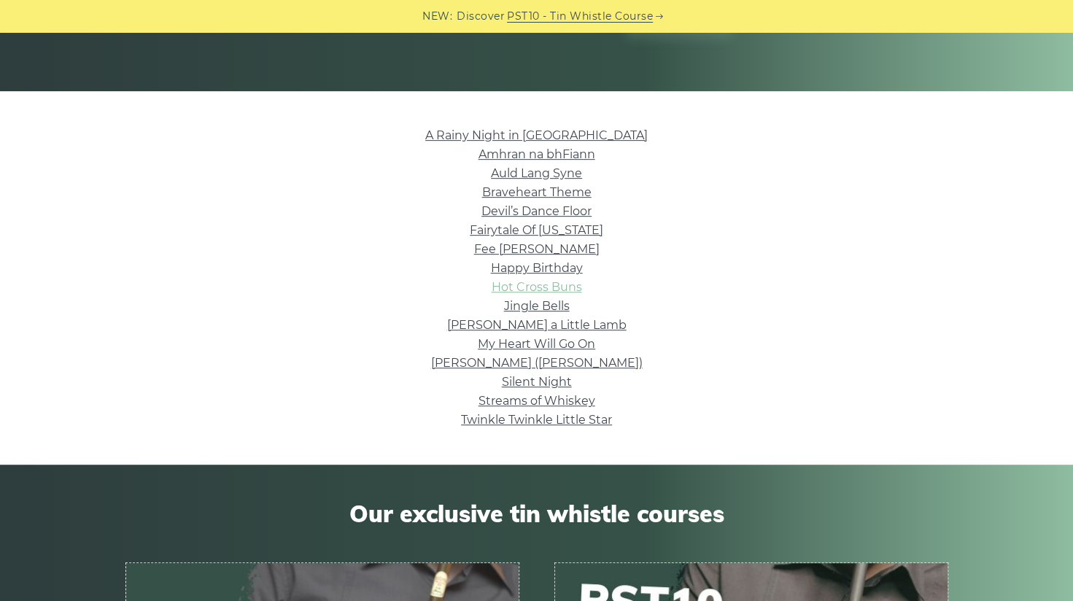
click at [546, 280] on link "Hot Cross Buns" at bounding box center [537, 287] width 90 height 14
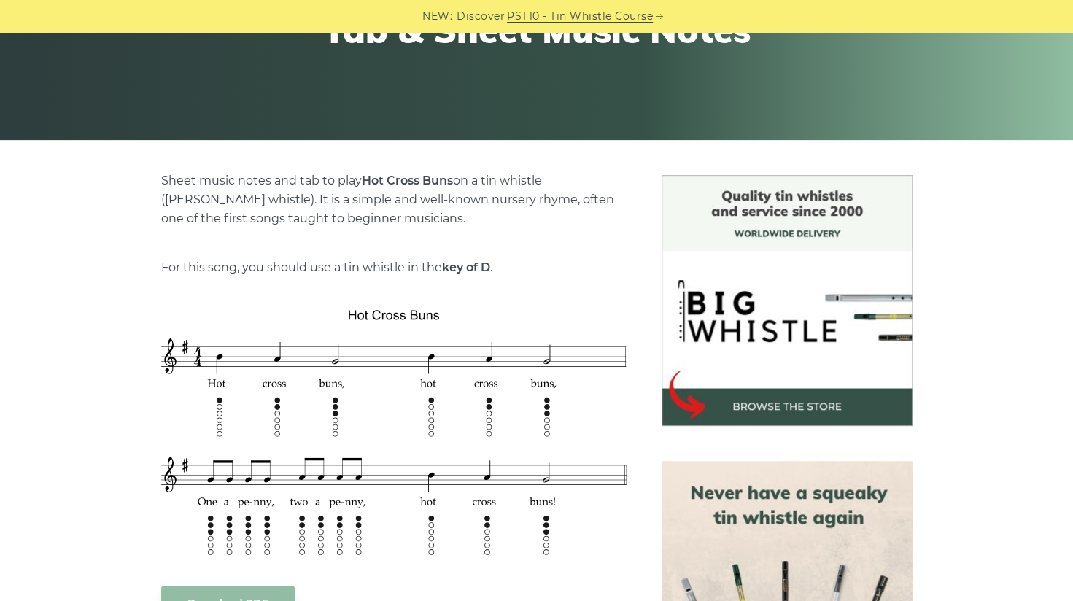
scroll to position [365, 0]
